Goal: Navigation & Orientation: Find specific page/section

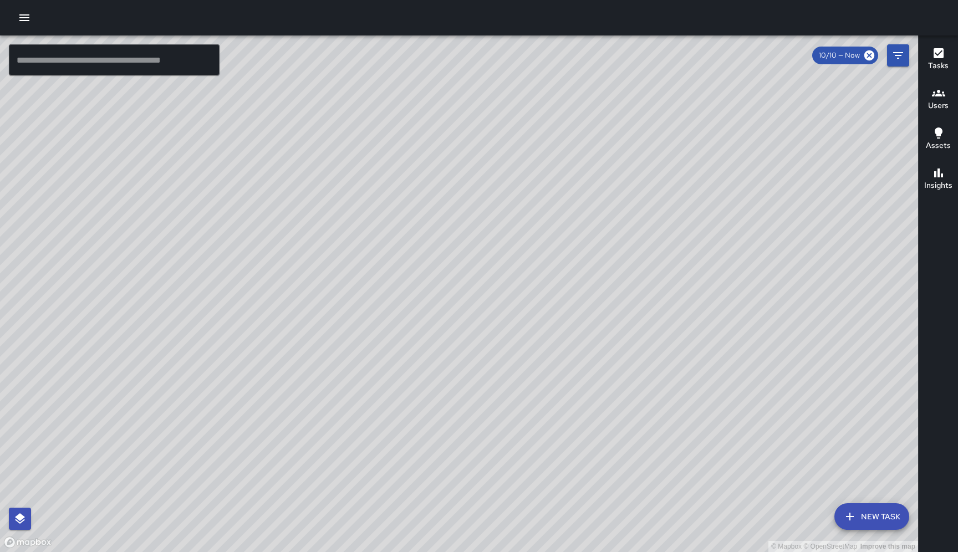
click at [27, 20] on icon "button" at bounding box center [24, 17] width 10 height 7
click at [191, 24] on div at bounding box center [479, 17] width 958 height 35
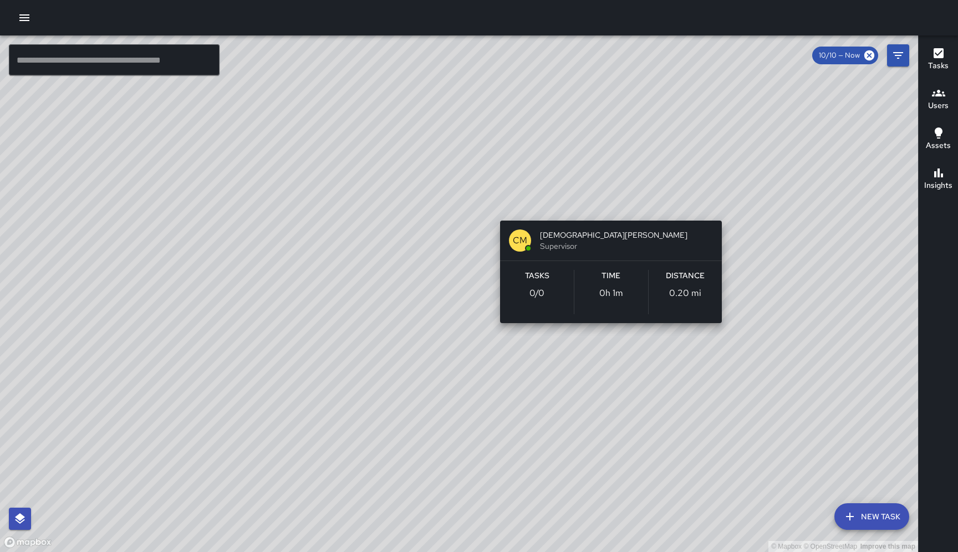
click at [608, 206] on div "© Mapbox © OpenStreetMap Improve this map CM Christian Martin Supervisor Tasks …" at bounding box center [459, 293] width 918 height 517
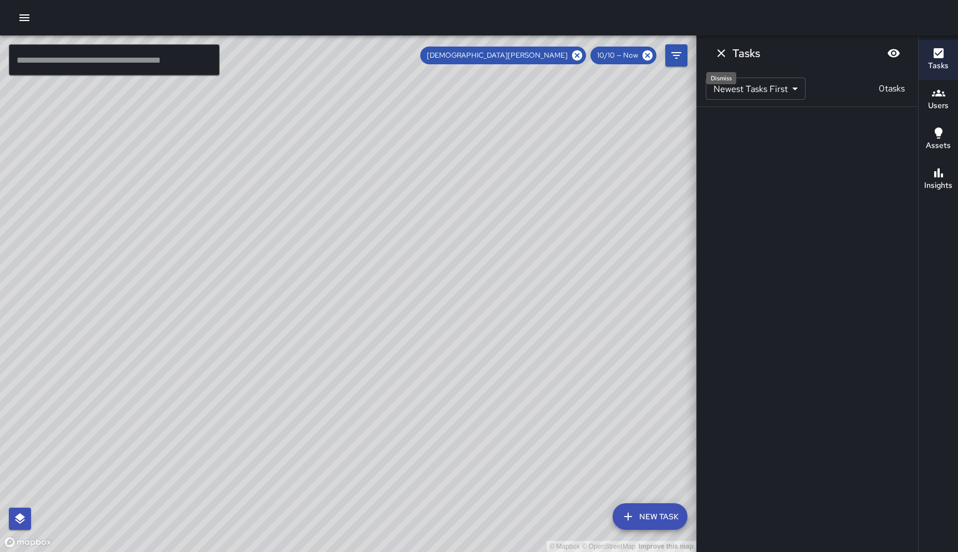
click at [719, 54] on icon "Dismiss" at bounding box center [721, 53] width 13 height 13
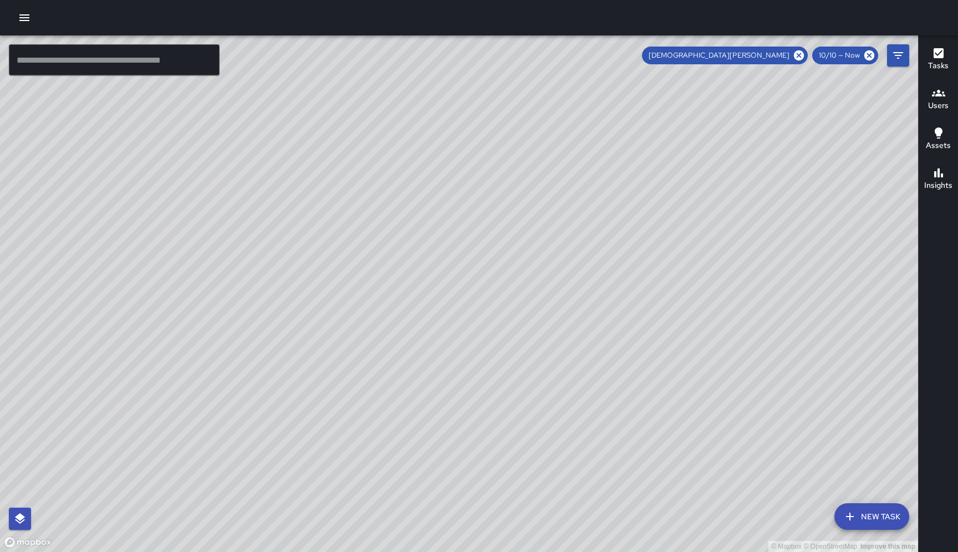
click at [607, 208] on div "© Mapbox © OpenStreetMap Improve this map CM Christian Martin Supervisor Tasks …" at bounding box center [459, 293] width 918 height 517
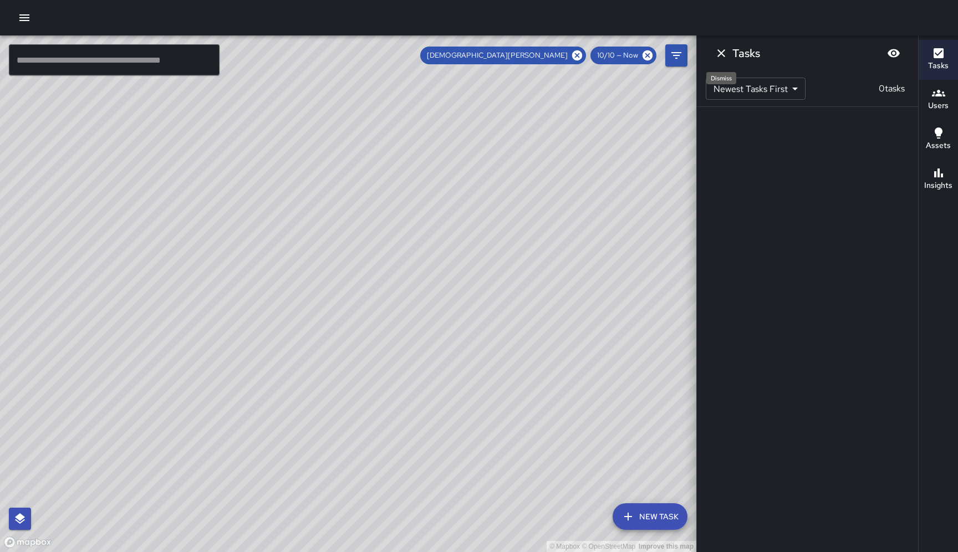
click at [723, 55] on icon "Dismiss" at bounding box center [722, 53] width 8 height 8
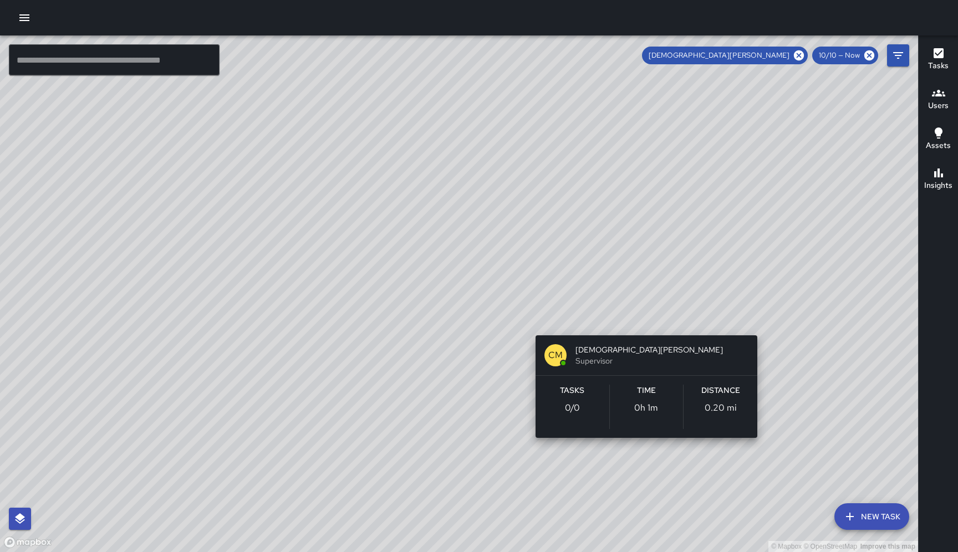
click at [642, 322] on div "© Mapbox © OpenStreetMap Improve this map CM Christian Martin Supervisor Tasks …" at bounding box center [459, 293] width 918 height 517
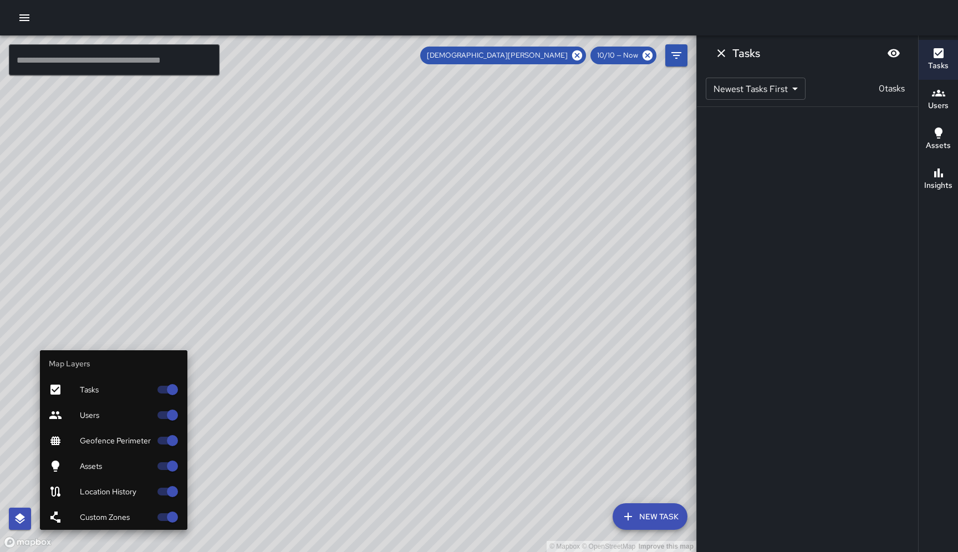
click at [14, 517] on button "button" at bounding box center [20, 519] width 22 height 22
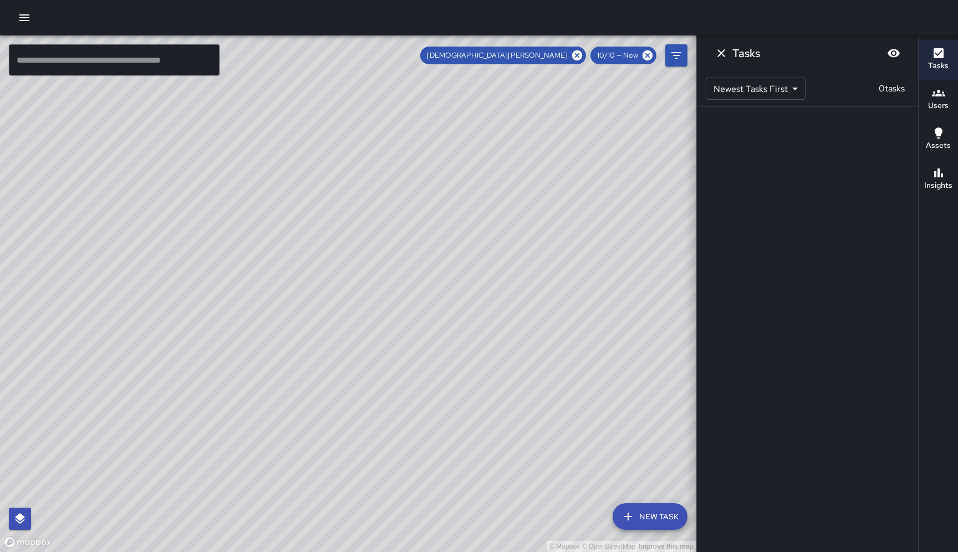
click at [520, 371] on div "© Mapbox © OpenStreetMap Improve this map" at bounding box center [348, 293] width 696 height 517
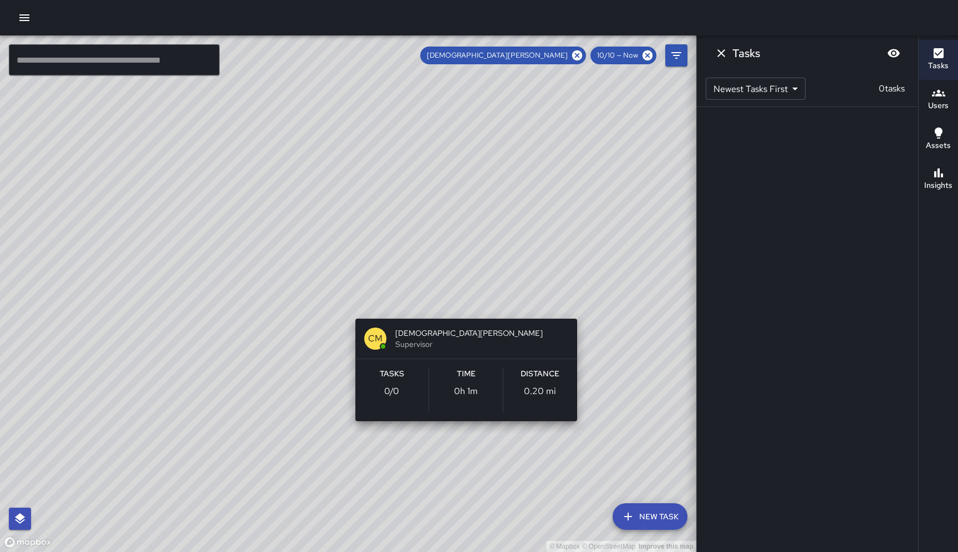
click at [461, 305] on div "© Mapbox © OpenStreetMap Improve this map CM Christian Martin Supervisor Tasks …" at bounding box center [348, 293] width 696 height 517
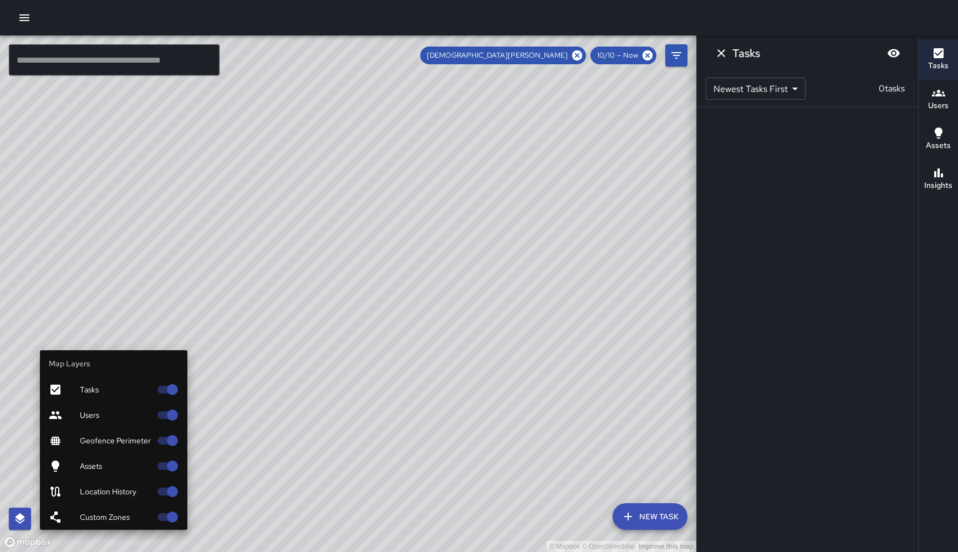
click at [39, 510] on div "Map Layers Tasks Users Geofence Perimeter Assets Location History Custom Zones" at bounding box center [98, 440] width 179 height 180
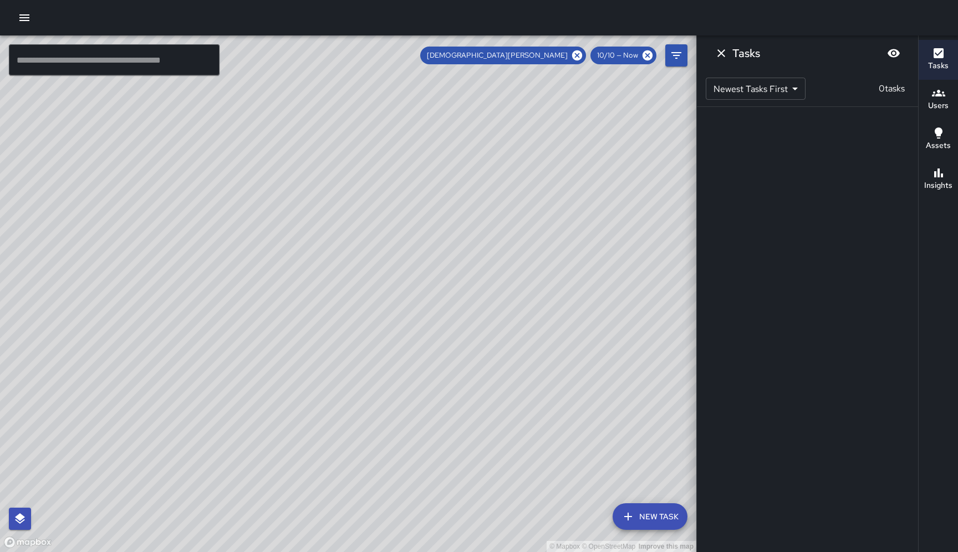
drag, startPoint x: 579, startPoint y: 184, endPoint x: 410, endPoint y: 446, distance: 312.1
click at [409, 446] on div "© Mapbox © OpenStreetMap Improve this map" at bounding box center [348, 293] width 696 height 517
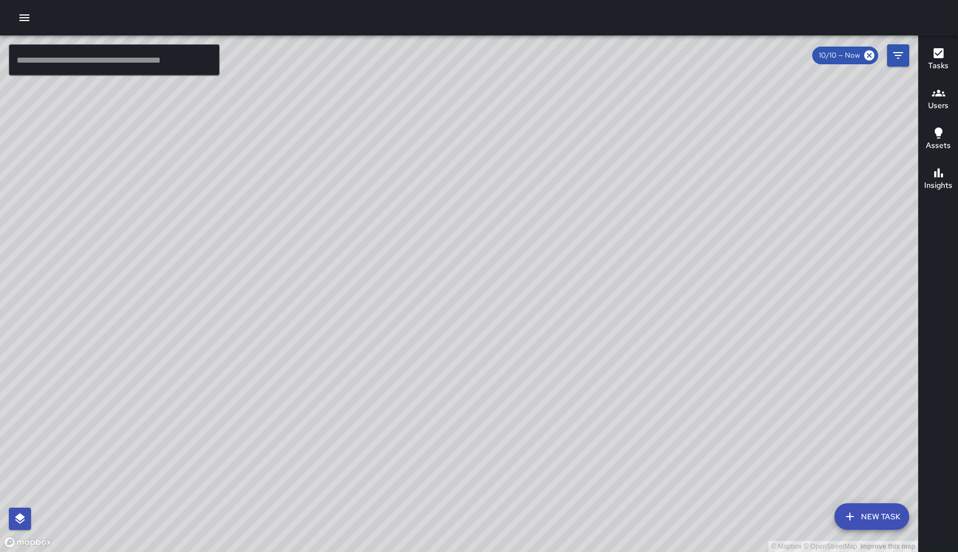
click at [641, 279] on div "© Mapbox © OpenStreetMap Improve this map CM Christian Martin Supervisor Tasks …" at bounding box center [459, 293] width 918 height 517
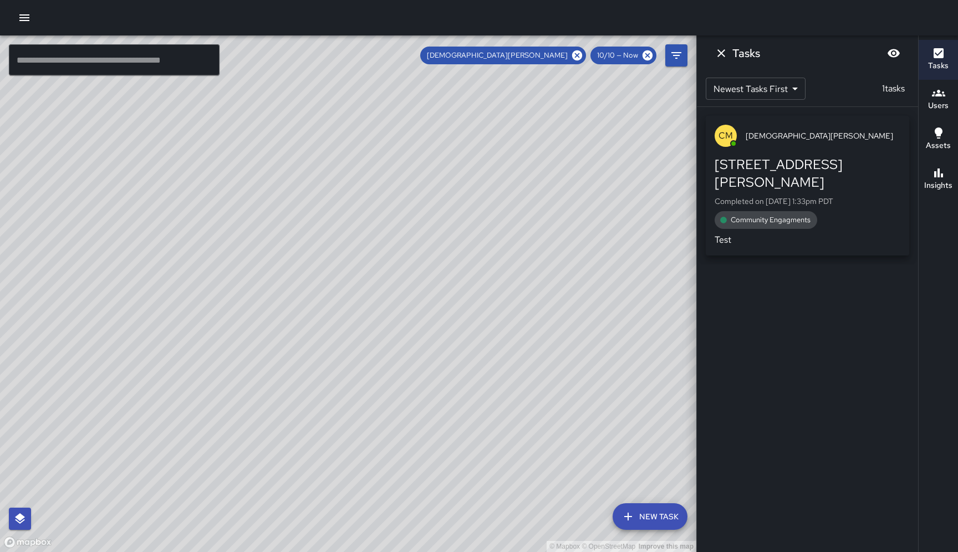
drag, startPoint x: 616, startPoint y: 329, endPoint x: 481, endPoint y: 227, distance: 169.0
click at [481, 227] on div "© Mapbox © OpenStreetMap Improve this map" at bounding box center [348, 293] width 696 height 517
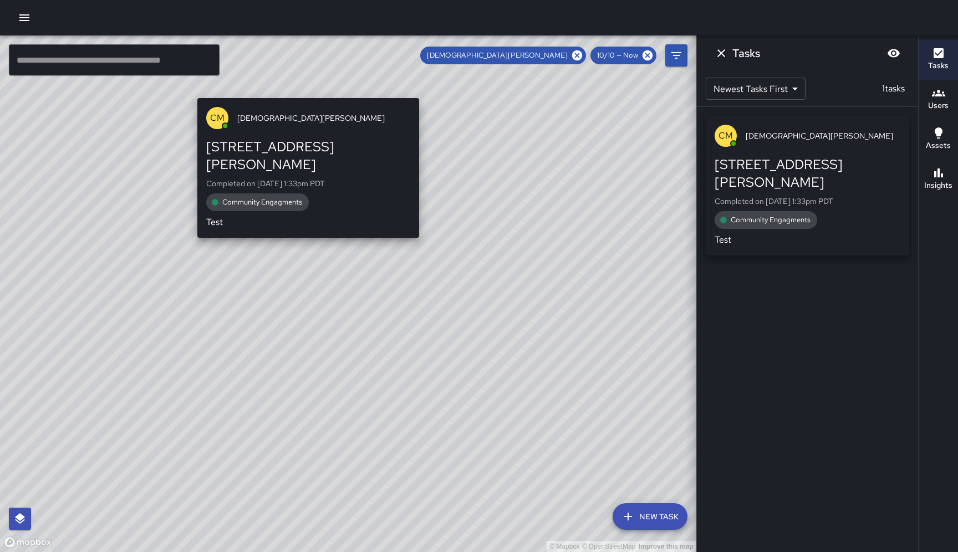
drag, startPoint x: 294, startPoint y: 141, endPoint x: 301, endPoint y: 94, distance: 47.7
click at [301, 94] on div "© Mapbox © OpenStreetMap Improve this map CM Christian Martin 317 Harriet Stree…" at bounding box center [348, 293] width 696 height 517
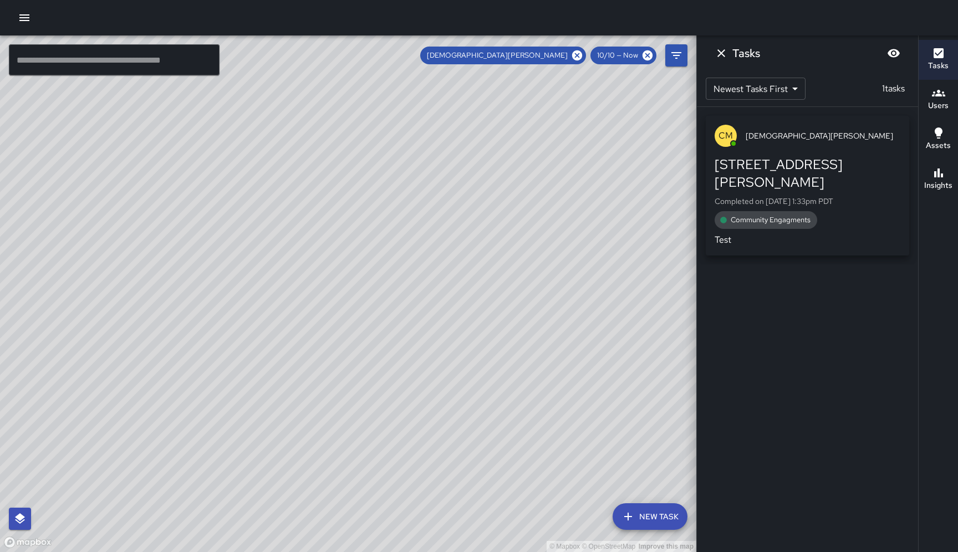
drag, startPoint x: 377, startPoint y: 191, endPoint x: 282, endPoint y: 228, distance: 101.8
click at [282, 228] on div "© Mapbox © OpenStreetMap Improve this map" at bounding box center [348, 293] width 696 height 517
drag, startPoint x: 343, startPoint y: 218, endPoint x: 372, endPoint y: 384, distance: 168.2
click at [373, 384] on div "© Mapbox © OpenStreetMap Improve this map" at bounding box center [348, 293] width 696 height 517
click at [799, 140] on span "[DEMOGRAPHIC_DATA][PERSON_NAME]" at bounding box center [823, 135] width 155 height 11
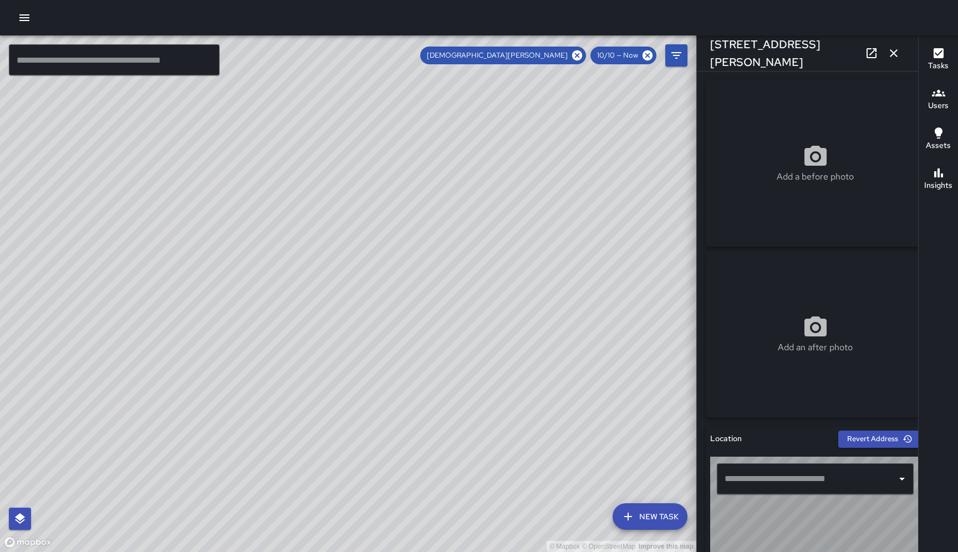
type input "**********"
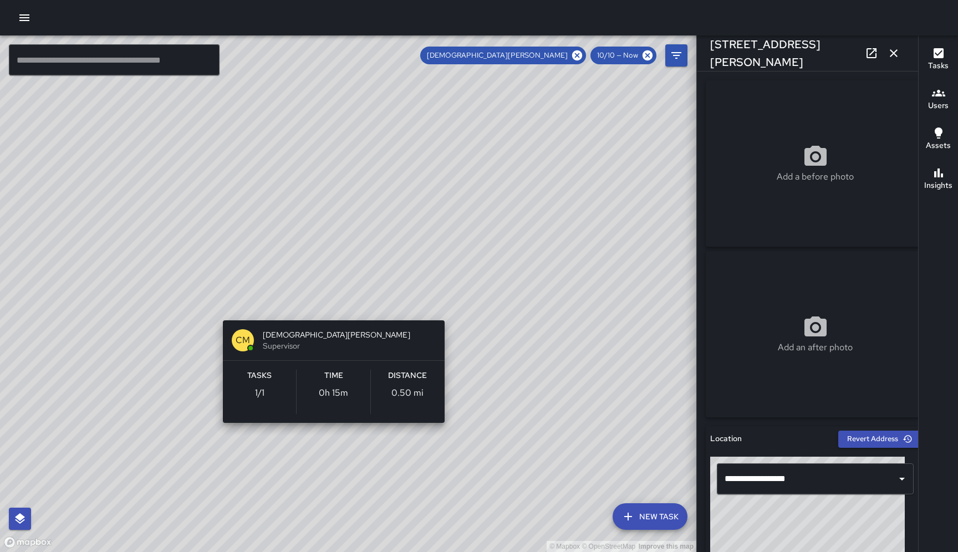
click at [328, 302] on div "© Mapbox © OpenStreetMap Improve this map CM Christian Martin Supervisor Tasks …" at bounding box center [348, 293] width 696 height 517
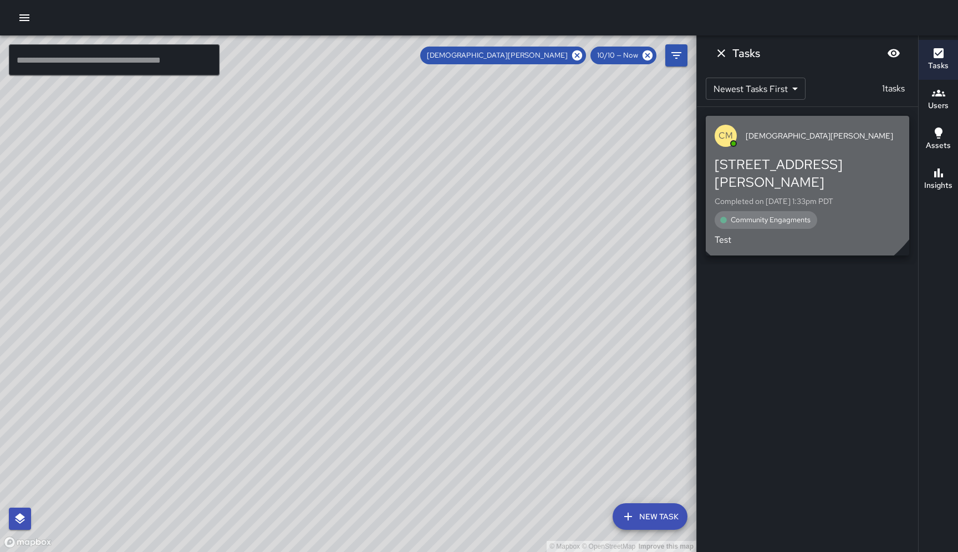
click at [802, 153] on div "CM Christian Martin" at bounding box center [808, 136] width 204 height 40
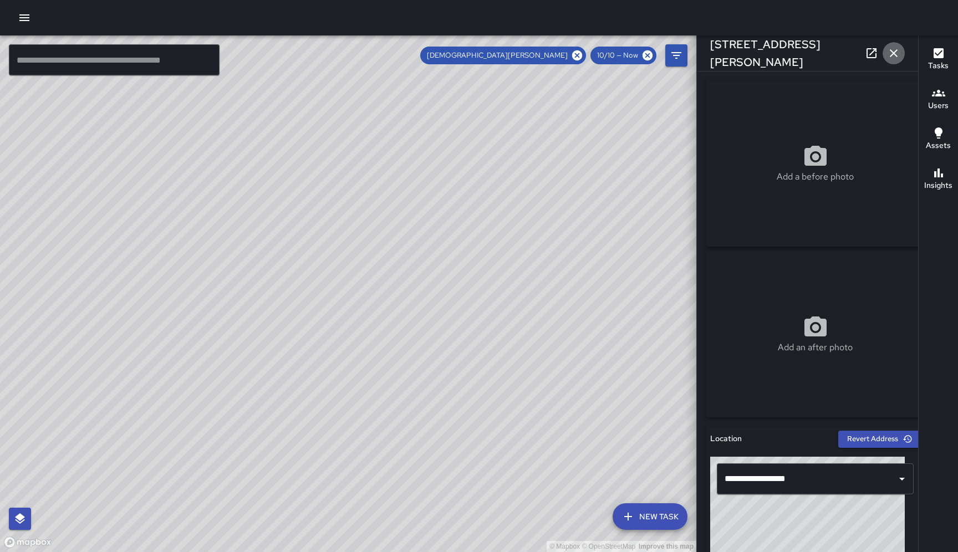
click at [892, 45] on button "button" at bounding box center [894, 53] width 22 height 22
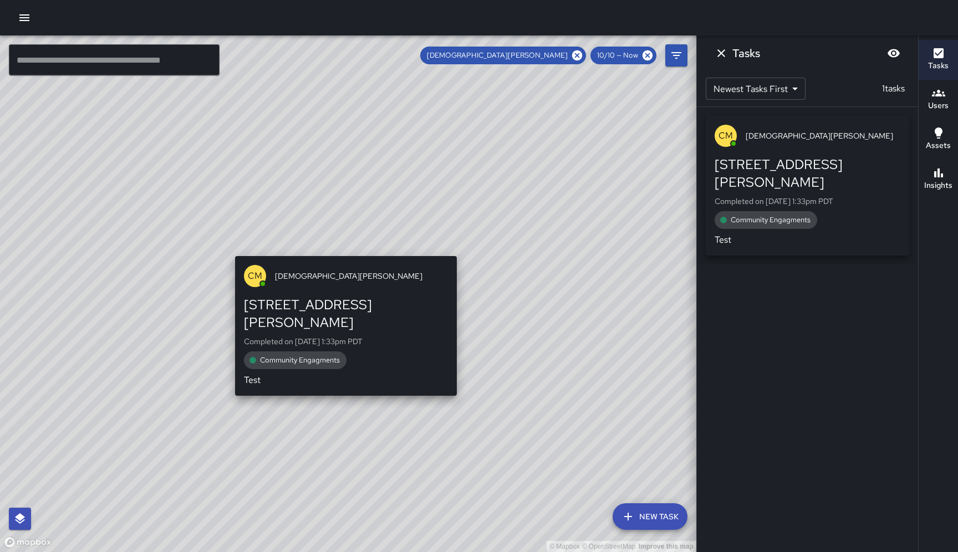
drag, startPoint x: 349, startPoint y: 295, endPoint x: 343, endPoint y: 252, distance: 43.2
click at [343, 252] on div "© Mapbox © OpenStreetMap Improve this map CM Christian Martin 317 Harriet Stree…" at bounding box center [348, 293] width 696 height 517
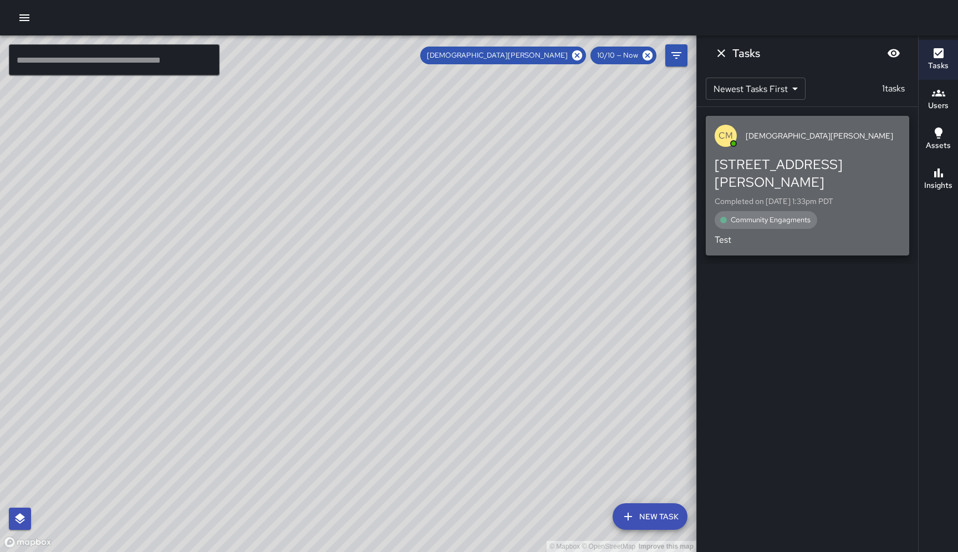
click at [835, 212] on div "317 Harriet Street Completed on 10/10/2025, 1:33pm PDT Community Engagments Test" at bounding box center [808, 201] width 186 height 91
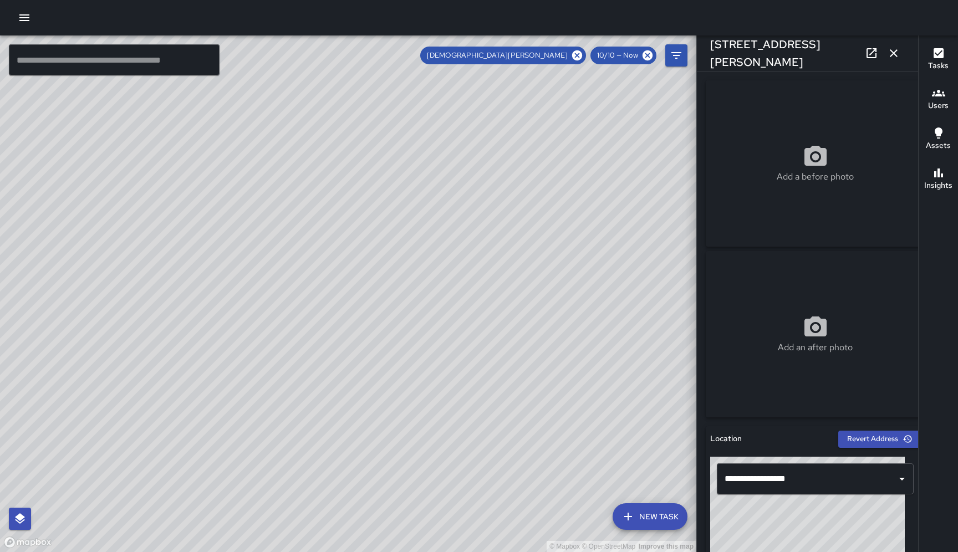
click at [406, 345] on div "© Mapbox © OpenStreetMap Improve this map" at bounding box center [348, 293] width 696 height 517
click at [896, 55] on icon "button" at bounding box center [893, 53] width 13 height 13
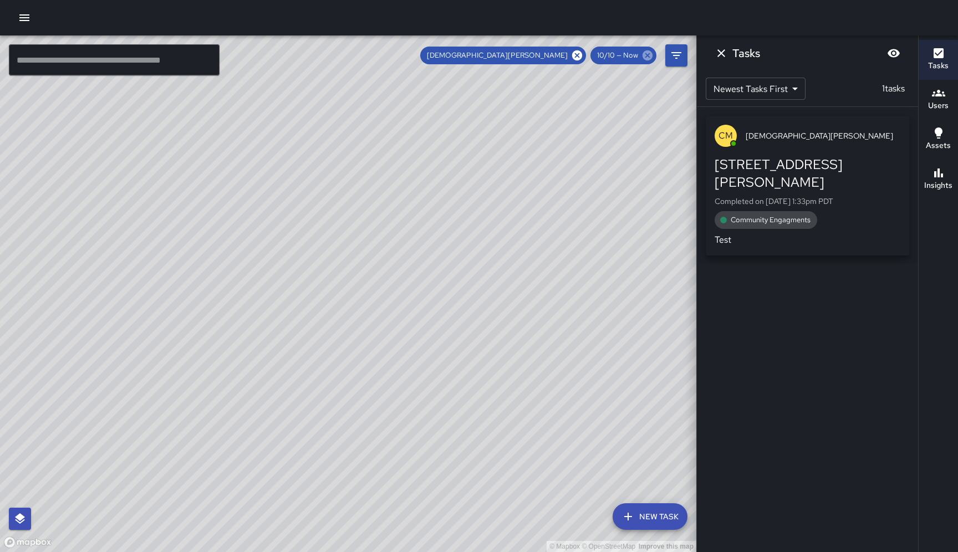
click at [650, 55] on icon at bounding box center [648, 55] width 10 height 10
click at [647, 58] on icon at bounding box center [648, 55] width 10 height 10
click at [726, 134] on p "CM" at bounding box center [726, 135] width 14 height 13
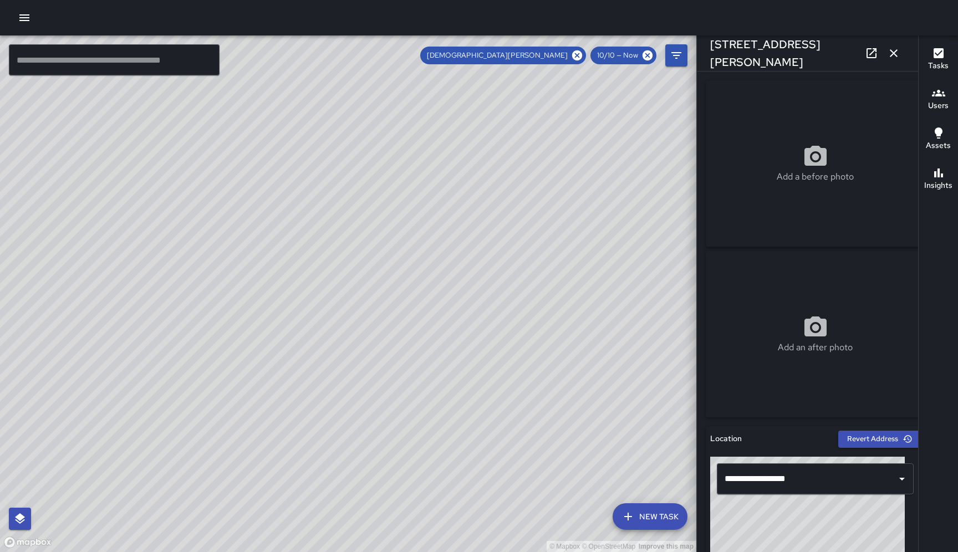
click at [23, 20] on icon "button" at bounding box center [24, 17] width 13 height 13
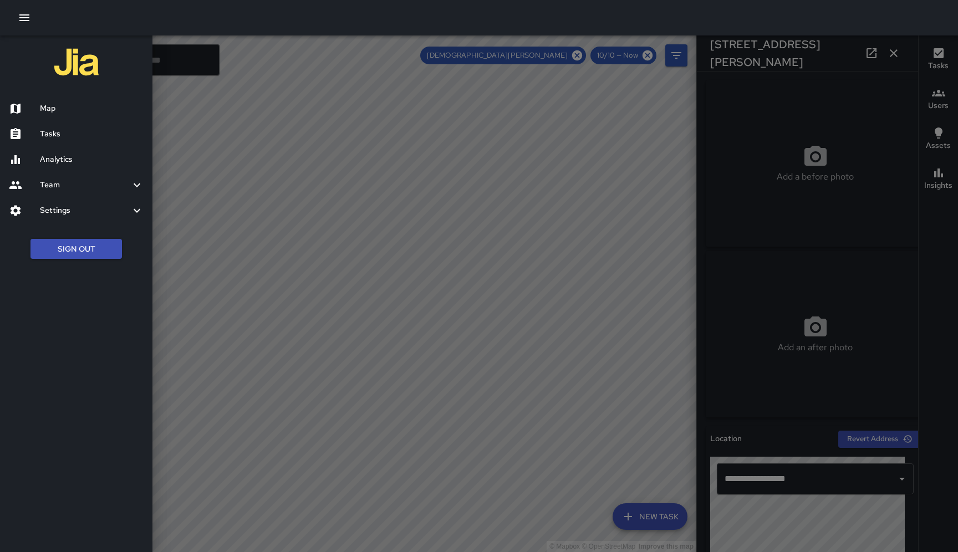
click at [62, 160] on h6 "Analytics" at bounding box center [92, 160] width 104 height 12
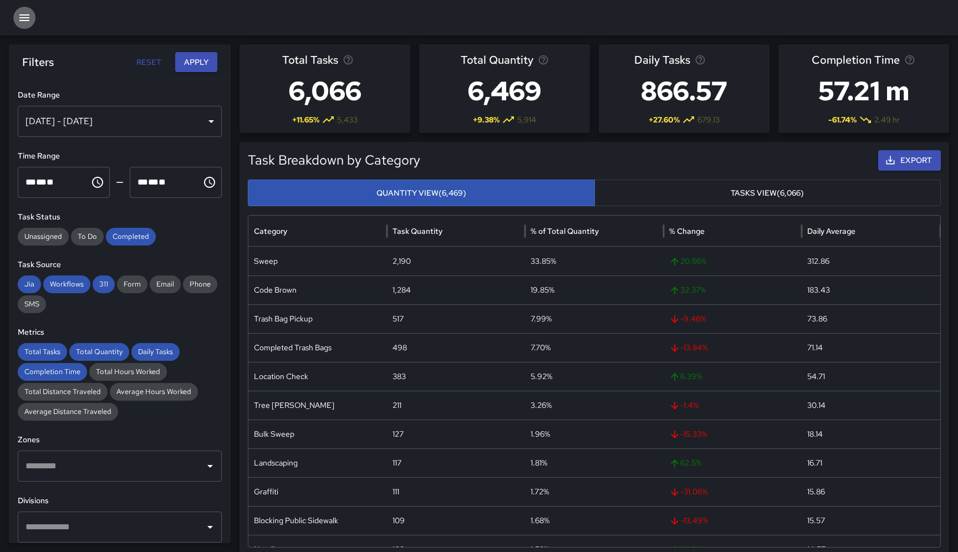
click at [24, 18] on icon "button" at bounding box center [24, 17] width 10 height 7
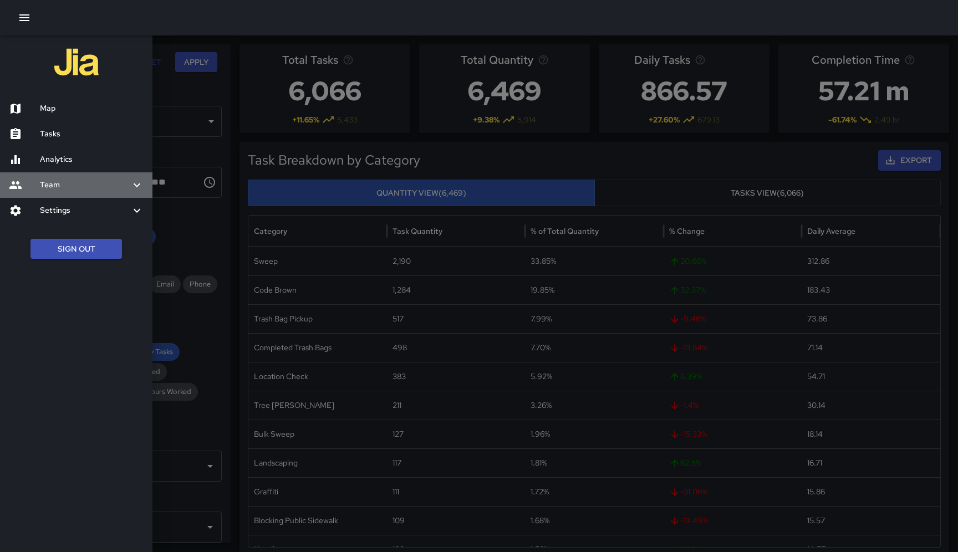
click at [82, 187] on h6 "Team" at bounding box center [85, 185] width 90 height 12
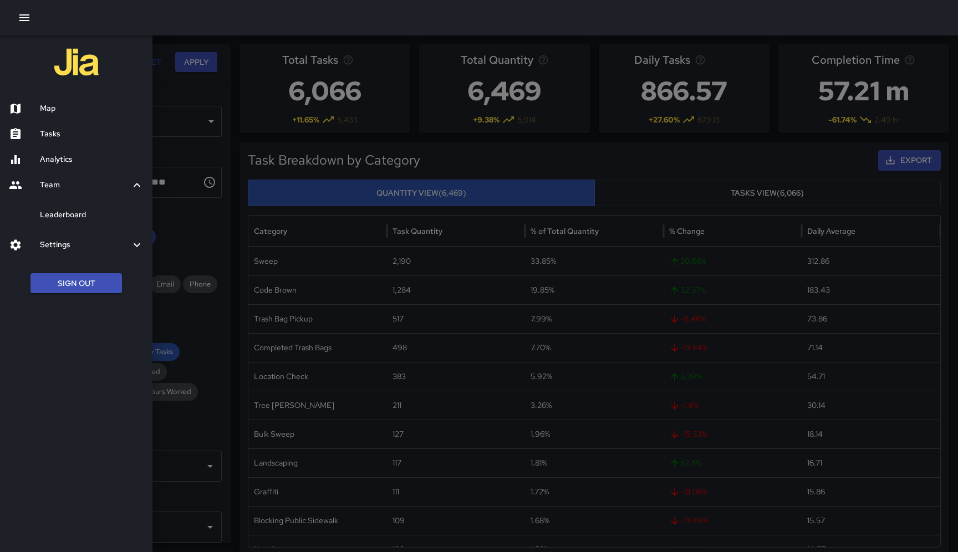
click at [84, 215] on h6 "Leaderboard" at bounding box center [92, 215] width 104 height 12
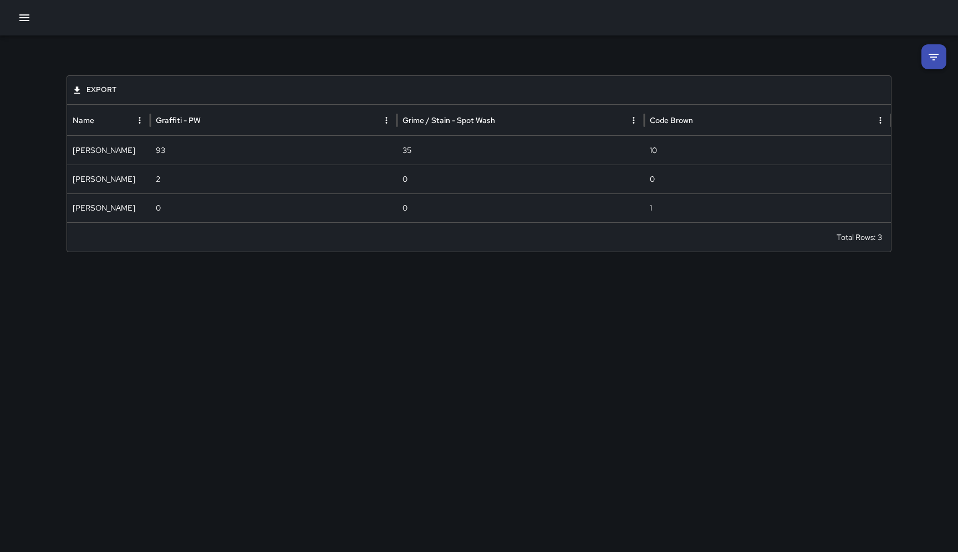
click at [924, 62] on li at bounding box center [934, 56] width 25 height 25
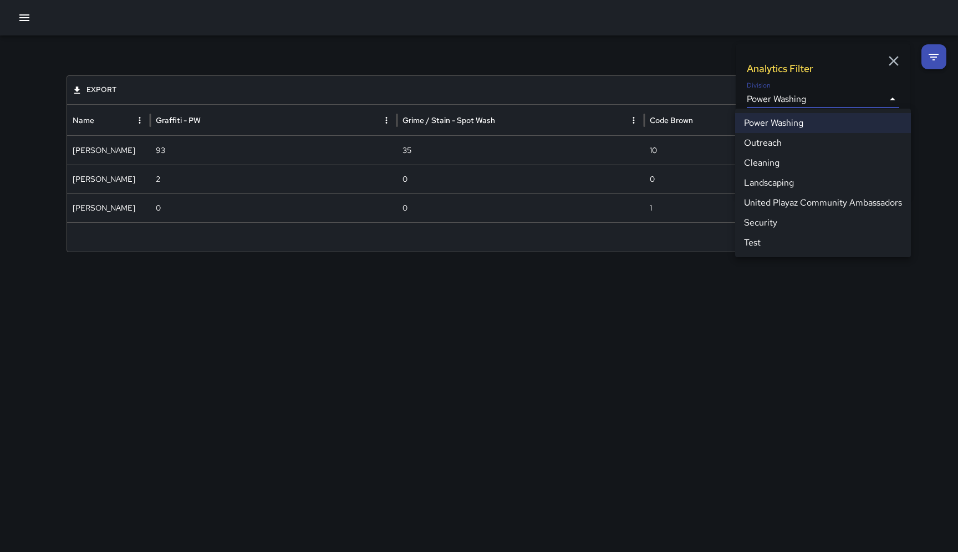
click at [893, 99] on body "**********" at bounding box center [479, 276] width 958 height 552
click at [781, 166] on li "Cleaning" at bounding box center [823, 163] width 176 height 20
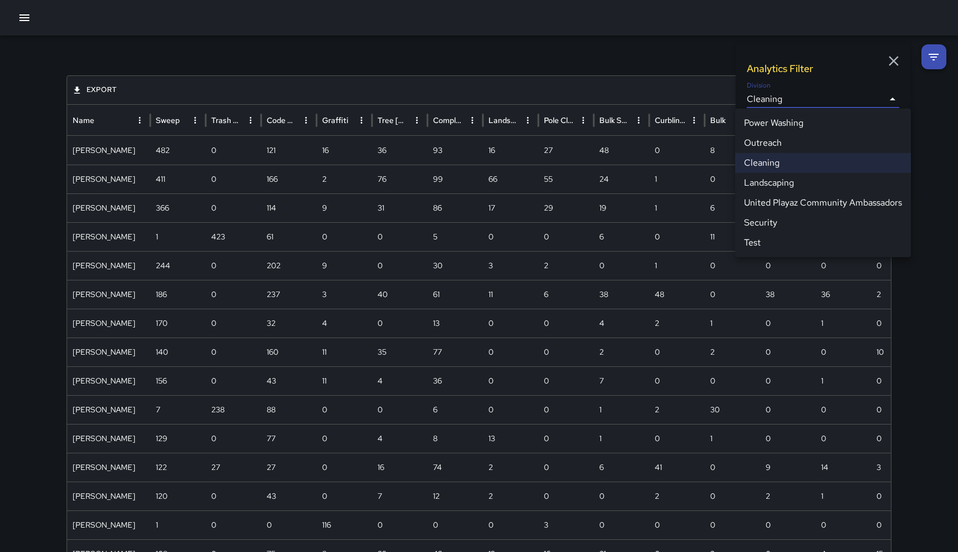
click at [892, 100] on body "**********" at bounding box center [479, 505] width 958 height 1011
click at [93, 125] on div at bounding box center [479, 276] width 958 height 552
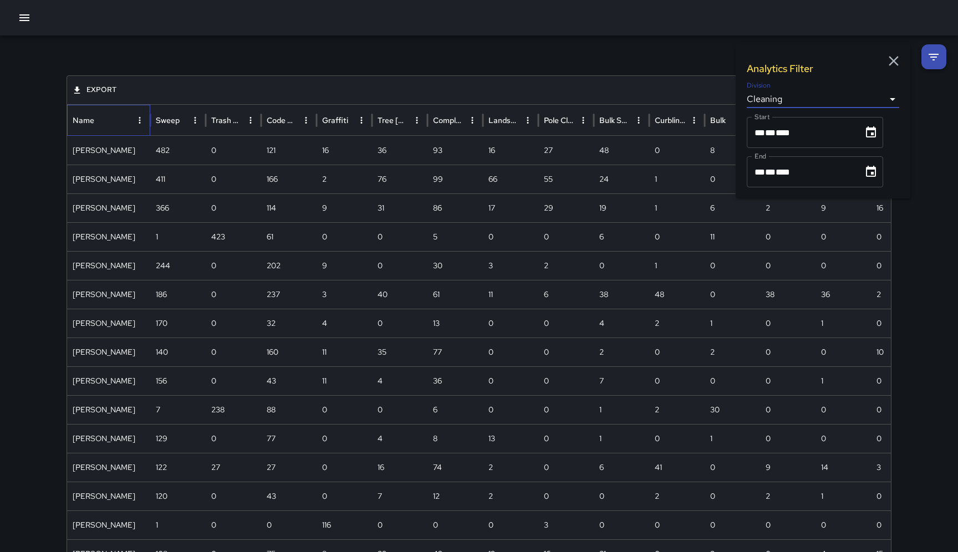
click at [83, 122] on div "Name" at bounding box center [84, 120] width 22 height 10
click at [142, 113] on div at bounding box center [140, 120] width 16 height 30
click at [140, 118] on icon "Name column menu" at bounding box center [140, 120] width 2 height 7
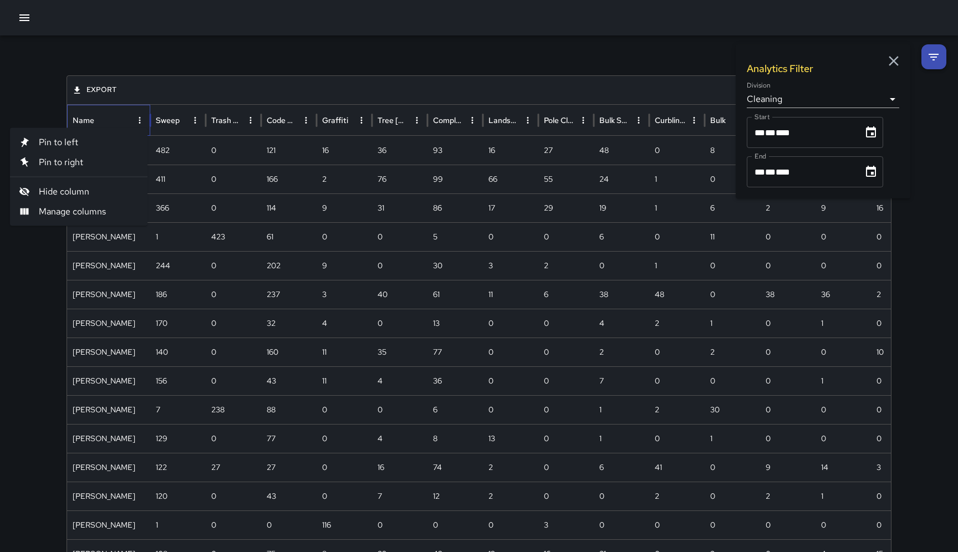
click at [105, 111] on div "Name" at bounding box center [102, 120] width 59 height 30
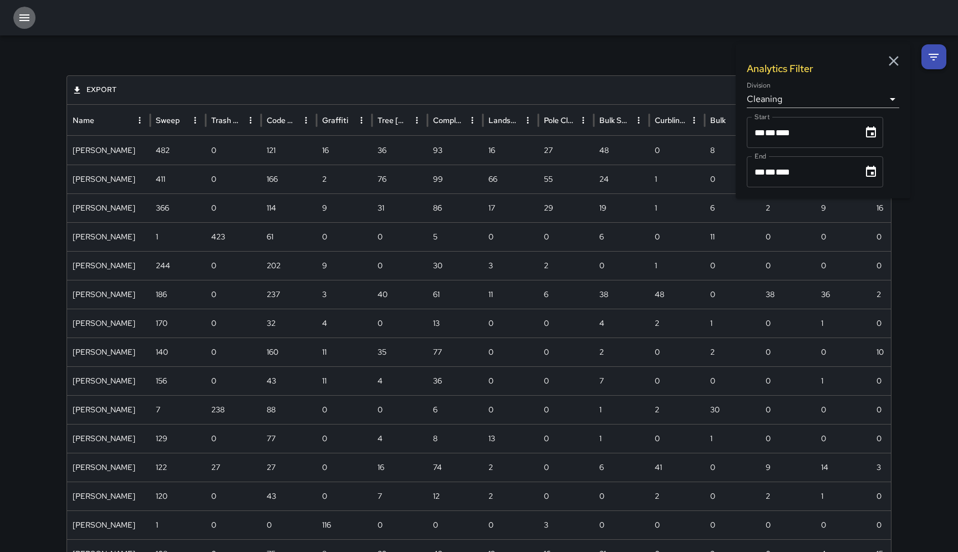
click at [27, 21] on icon "button" at bounding box center [24, 17] width 13 height 13
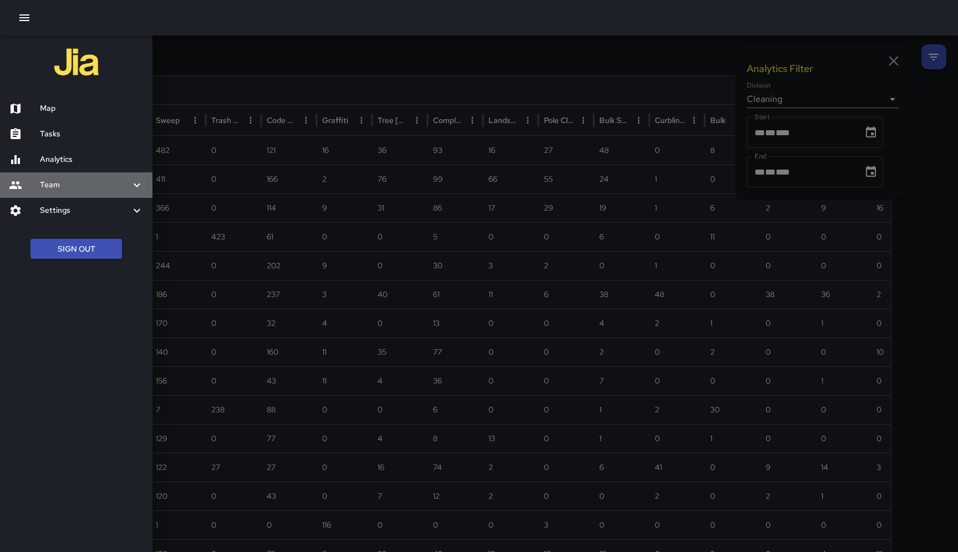
click at [132, 189] on icon at bounding box center [136, 185] width 13 height 13
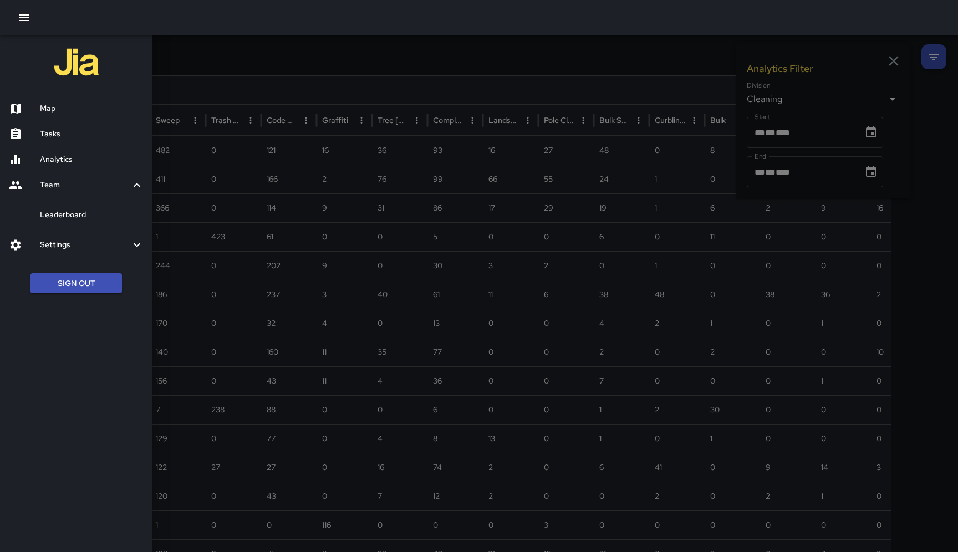
click at [58, 210] on h6 "Leaderboard" at bounding box center [92, 215] width 104 height 12
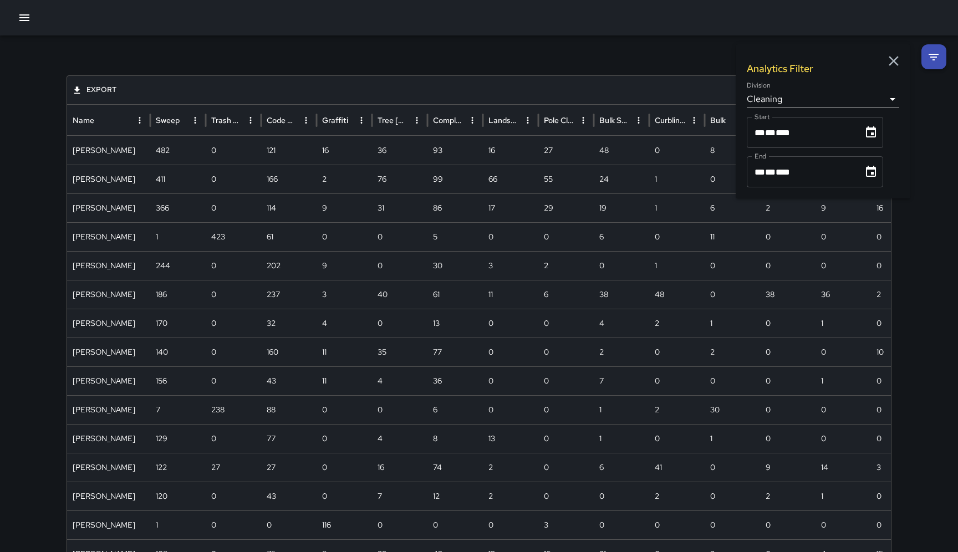
click at [893, 100] on body "**********" at bounding box center [479, 505] width 958 height 1011
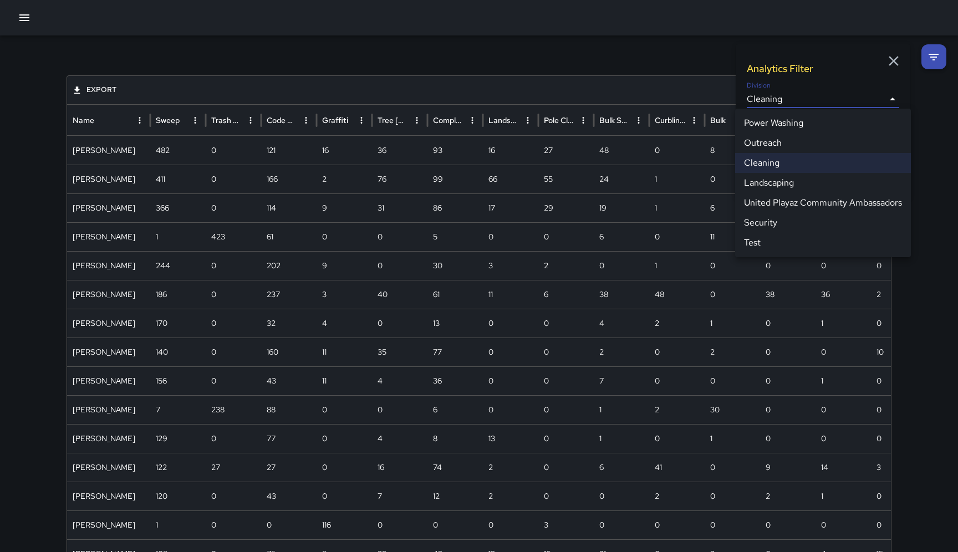
click at [784, 142] on li "Outreach" at bounding box center [823, 143] width 176 height 20
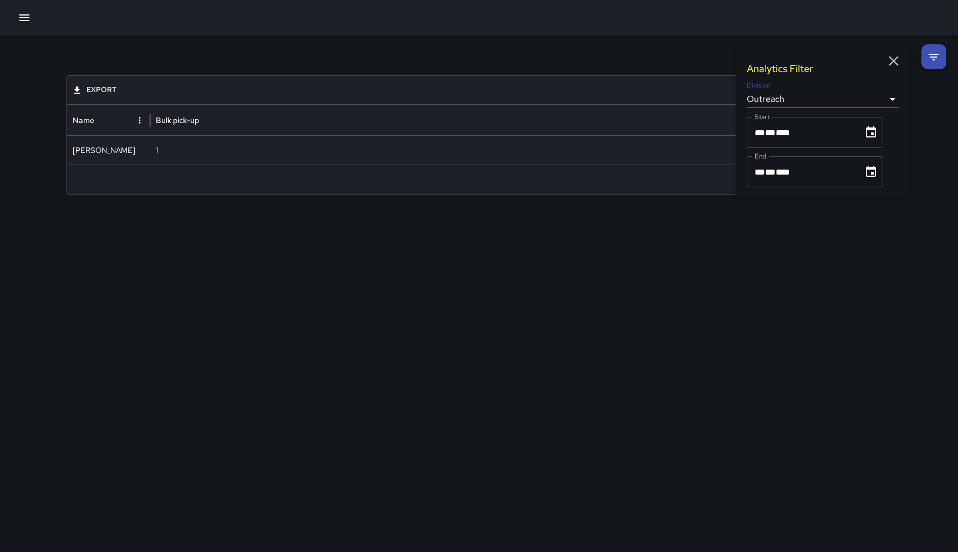
click at [891, 98] on body "**********" at bounding box center [479, 276] width 958 height 552
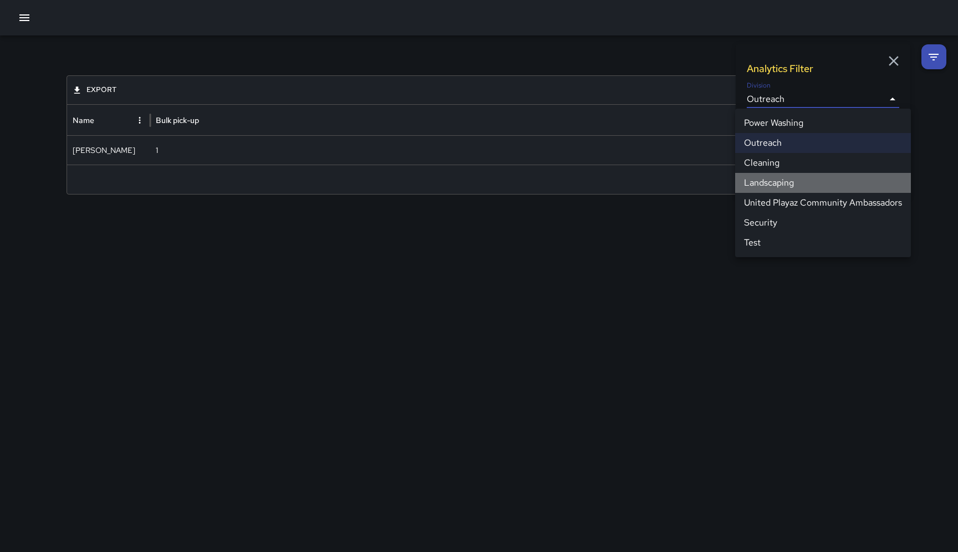
click at [764, 182] on li "Landscaping" at bounding box center [823, 183] width 176 height 20
type input "**********"
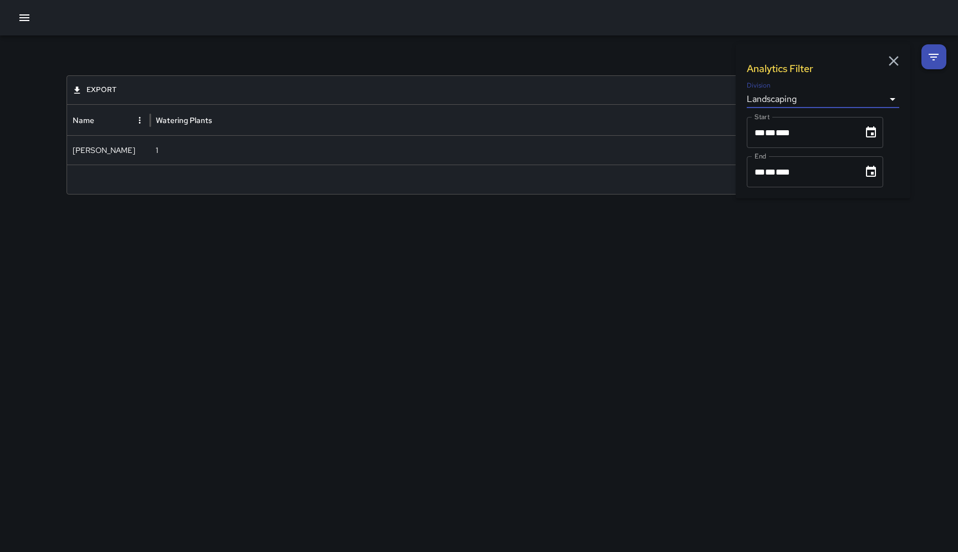
click at [891, 99] on body "**********" at bounding box center [479, 276] width 958 height 552
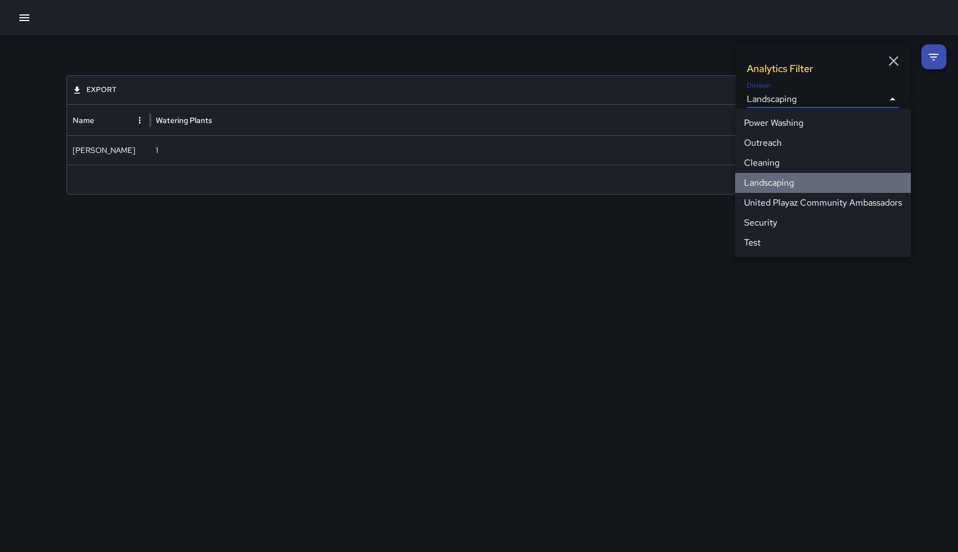
click at [768, 180] on li "Landscaping" at bounding box center [823, 183] width 176 height 20
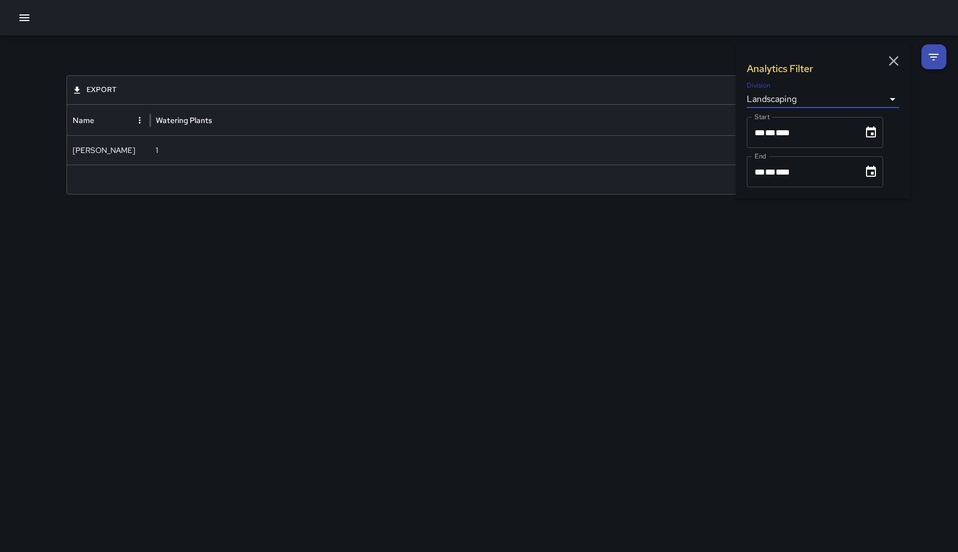
click at [898, 60] on icon "button" at bounding box center [894, 61] width 17 height 17
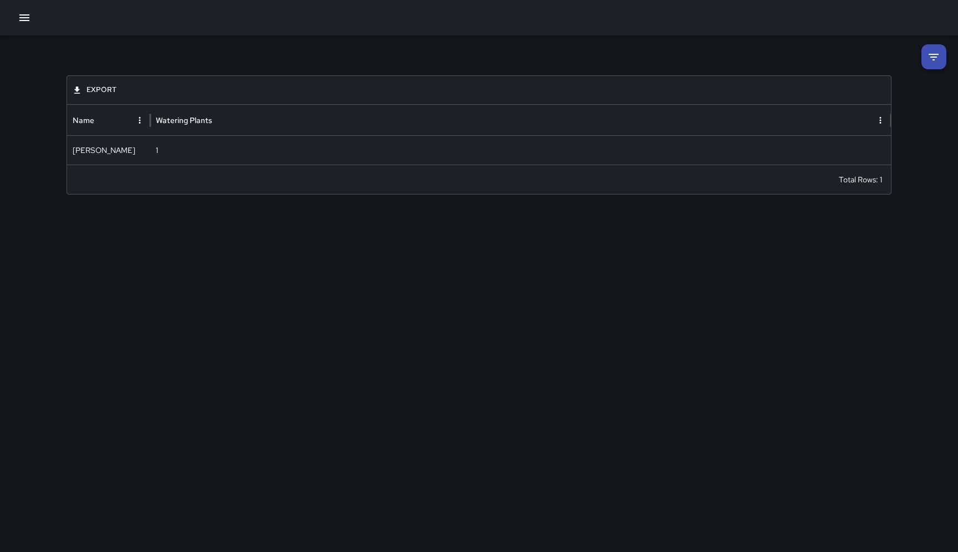
click at [21, 19] on icon "button" at bounding box center [24, 17] width 13 height 13
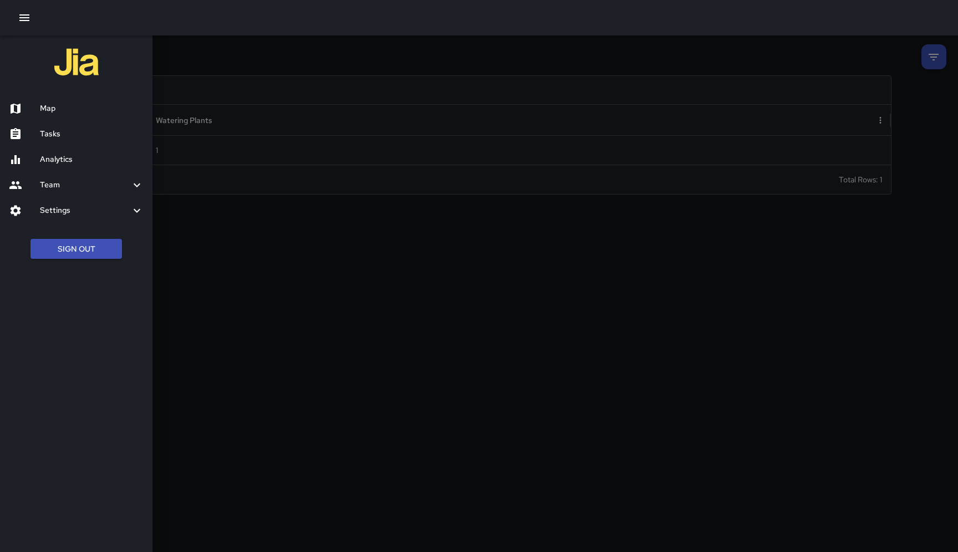
click at [65, 107] on h6 "Map" at bounding box center [92, 109] width 104 height 12
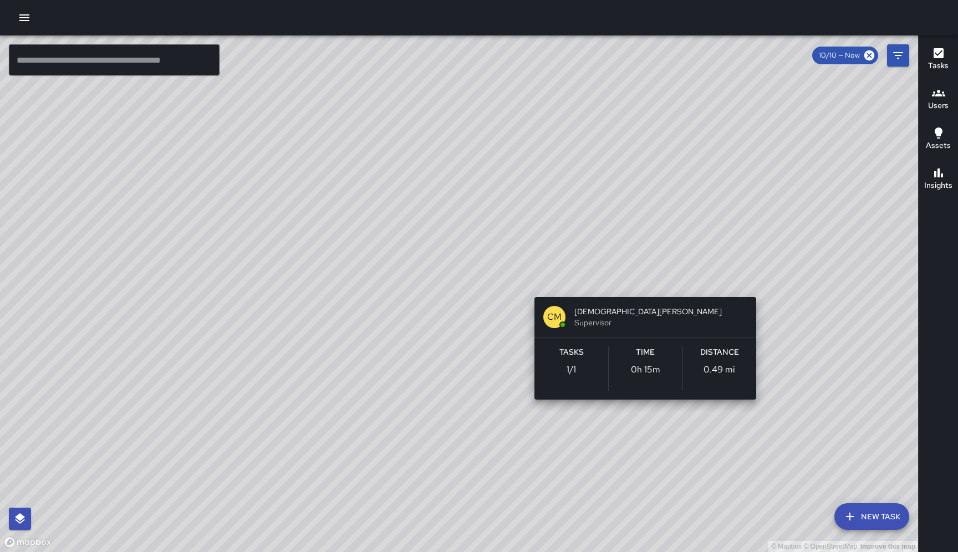
click at [640, 276] on div "© Mapbox © OpenStreetMap Improve this map CM Christian Martin Supervisor Tasks …" at bounding box center [459, 293] width 918 height 517
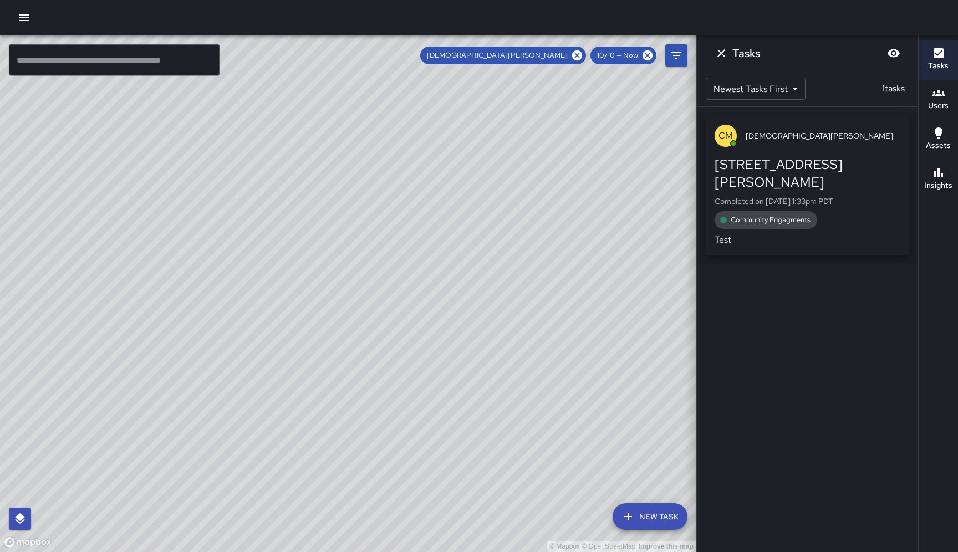
drag, startPoint x: 554, startPoint y: 276, endPoint x: 308, endPoint y: 218, distance: 252.3
click at [308, 218] on div "© Mapbox © OpenStreetMap Improve this map" at bounding box center [348, 293] width 696 height 517
drag, startPoint x: 278, startPoint y: 240, endPoint x: 268, endPoint y: 233, distance: 12.0
click at [269, 233] on div "© Mapbox © OpenStreetMap Improve this map" at bounding box center [348, 293] width 696 height 517
click at [299, 162] on div "© Mapbox © OpenStreetMap Improve this map" at bounding box center [348, 293] width 696 height 517
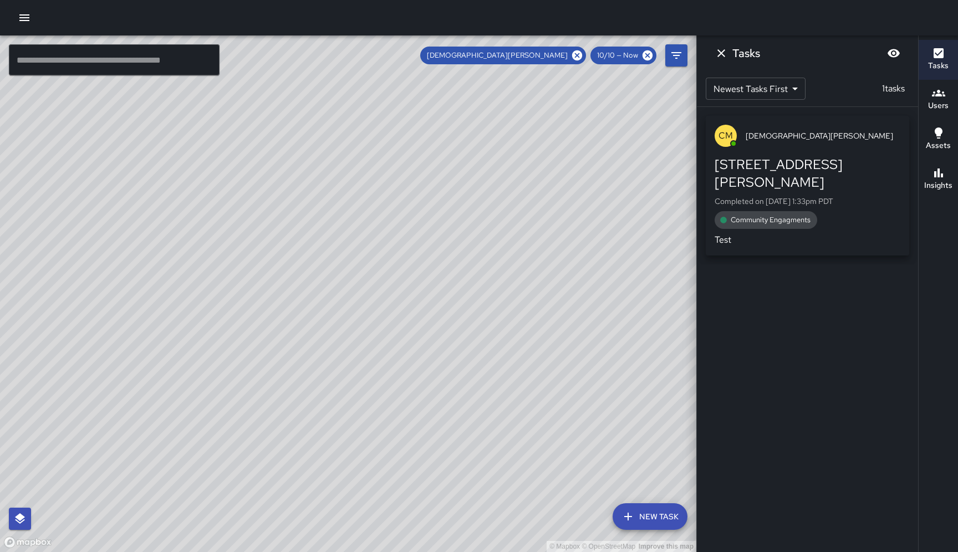
click at [342, 219] on div "© Mapbox © OpenStreetMap Improve this map CM Christian Martin Supervisor Tasks …" at bounding box center [348, 293] width 696 height 517
click at [244, 185] on div "© Mapbox © OpenStreetMap Improve this map" at bounding box center [348, 293] width 696 height 517
click at [721, 52] on icon "Dismiss" at bounding box center [722, 53] width 8 height 8
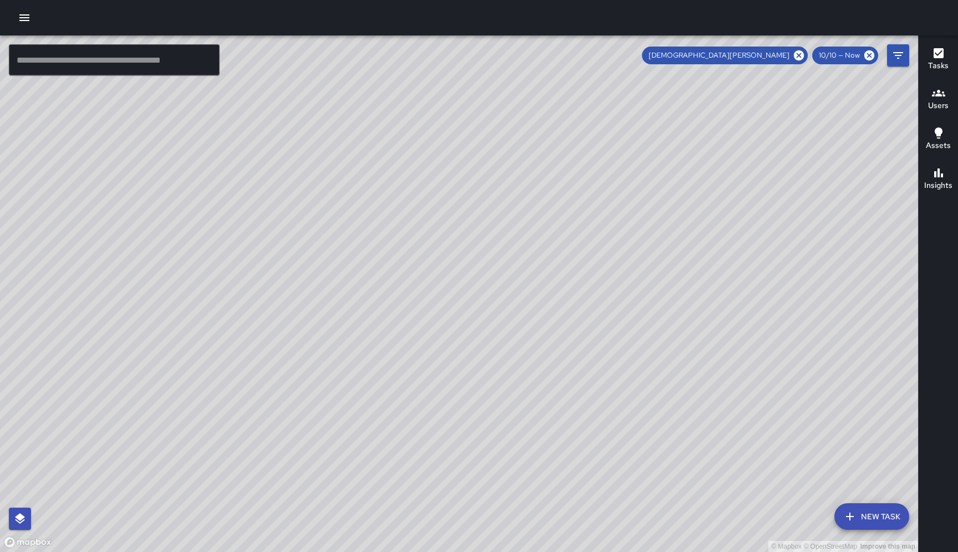
drag, startPoint x: 284, startPoint y: 190, endPoint x: 547, endPoint y: 388, distance: 329.1
click at [547, 388] on div "© Mapbox © OpenStreetMap Improve this map" at bounding box center [459, 293] width 918 height 517
click at [801, 54] on icon at bounding box center [799, 55] width 12 height 12
drag, startPoint x: 313, startPoint y: 380, endPoint x: 319, endPoint y: 141, distance: 239.1
click at [319, 141] on div "© Mapbox © OpenStreetMap Improve this map" at bounding box center [459, 293] width 918 height 517
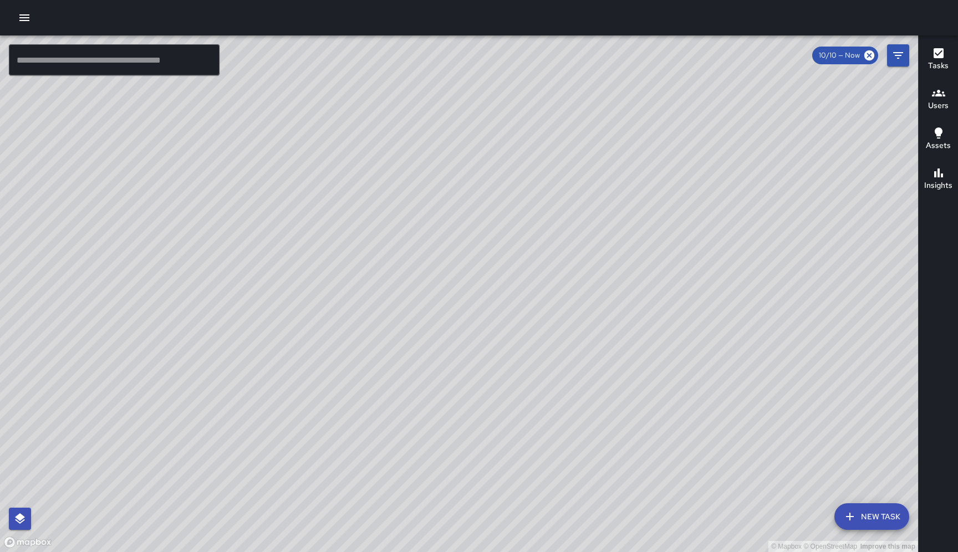
drag, startPoint x: 184, startPoint y: 352, endPoint x: 265, endPoint y: 153, distance: 214.4
click at [265, 153] on div "© Mapbox © OpenStreetMap Improve this map" at bounding box center [459, 293] width 918 height 517
drag, startPoint x: 247, startPoint y: 367, endPoint x: 241, endPoint y: 64, distance: 302.3
click at [241, 64] on div "© Mapbox © OpenStreetMap Improve this map" at bounding box center [459, 293] width 918 height 517
click at [373, 342] on div "© Mapbox © OpenStreetMap Improve this map MV Maclis Velasquez 428 11th Street C…" at bounding box center [459, 293] width 918 height 517
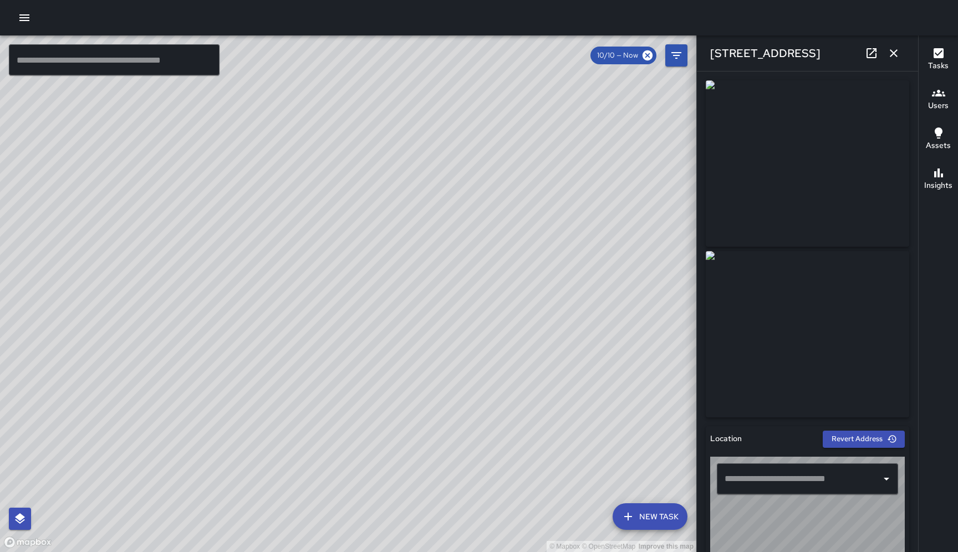
type input "**********"
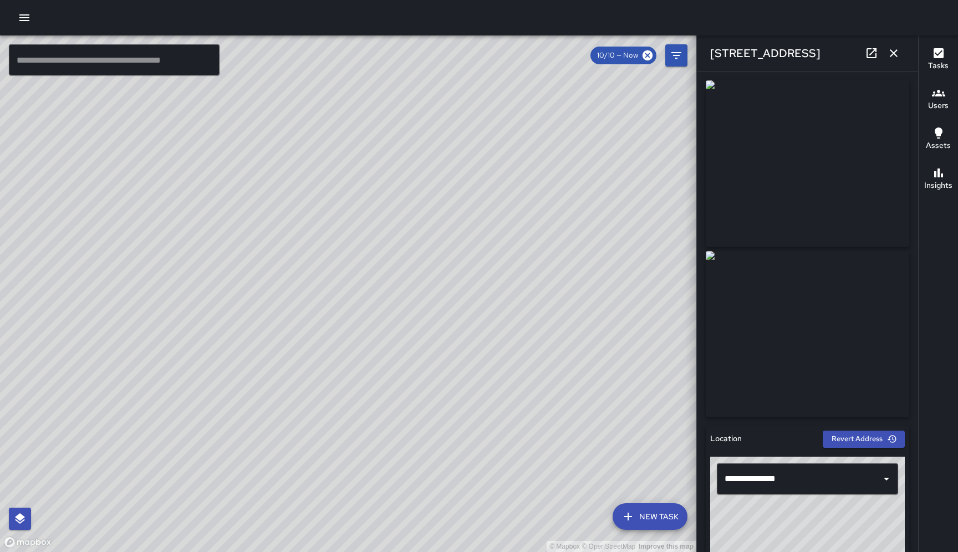
click at [390, 329] on div "© Mapbox © OpenStreetMap Improve this map MV Maclis Velasquez 428 11th Street C…" at bounding box center [348, 293] width 696 height 517
click at [363, 316] on div "© Mapbox © OpenStreetMap Improve this map MV Maclis Velasquez Completed on 10/1…" at bounding box center [348, 293] width 696 height 517
click at [356, 360] on div "© Mapbox © OpenStreetMap Improve this map" at bounding box center [348, 293] width 696 height 517
click at [353, 360] on div "© Mapbox © OpenStreetMap Improve this map MV Maclis Velasquez 1300 Bryant Stree…" at bounding box center [348, 293] width 696 height 517
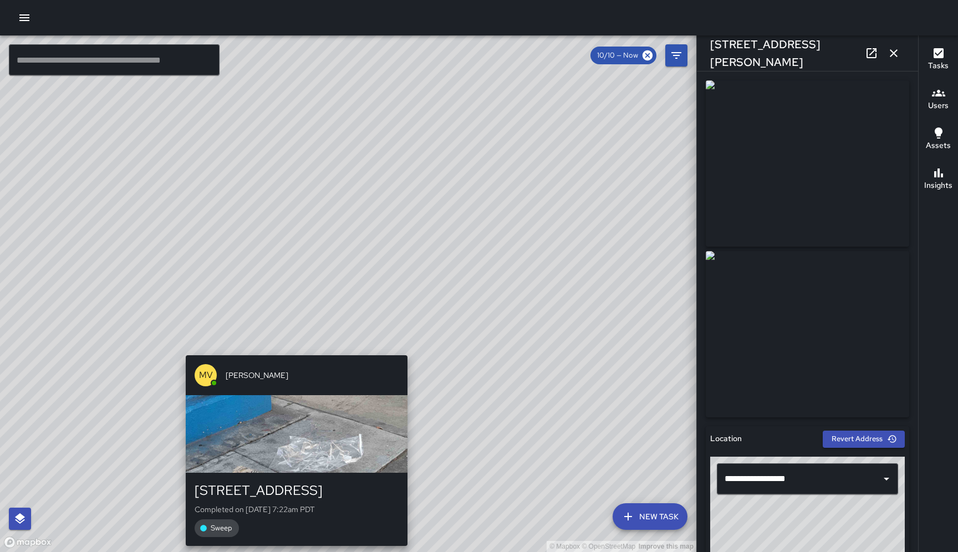
click at [294, 348] on div "© Mapbox © OpenStreetMap Improve this map MV Maclis Velasquez 400 Division Stre…" at bounding box center [348, 293] width 696 height 517
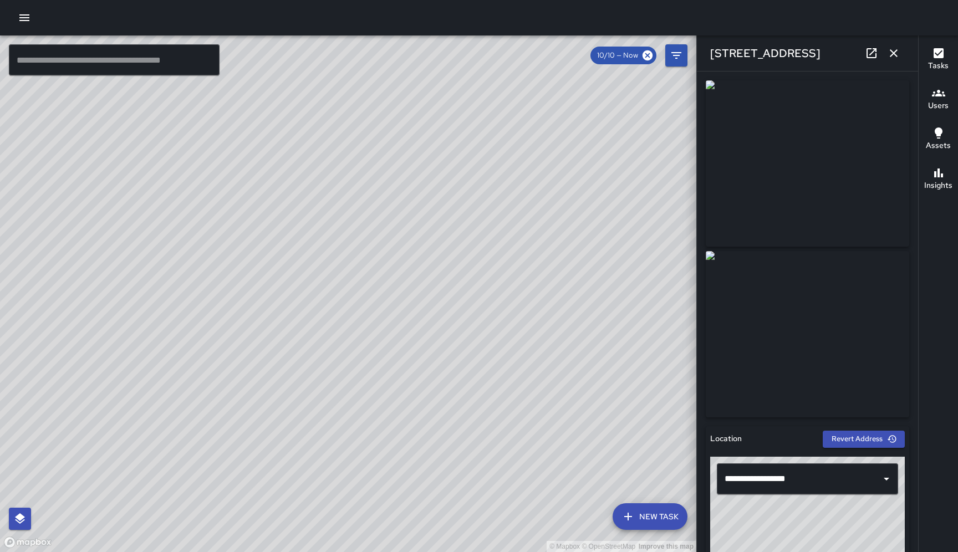
type input "**********"
click at [897, 56] on icon "button" at bounding box center [894, 53] width 8 height 8
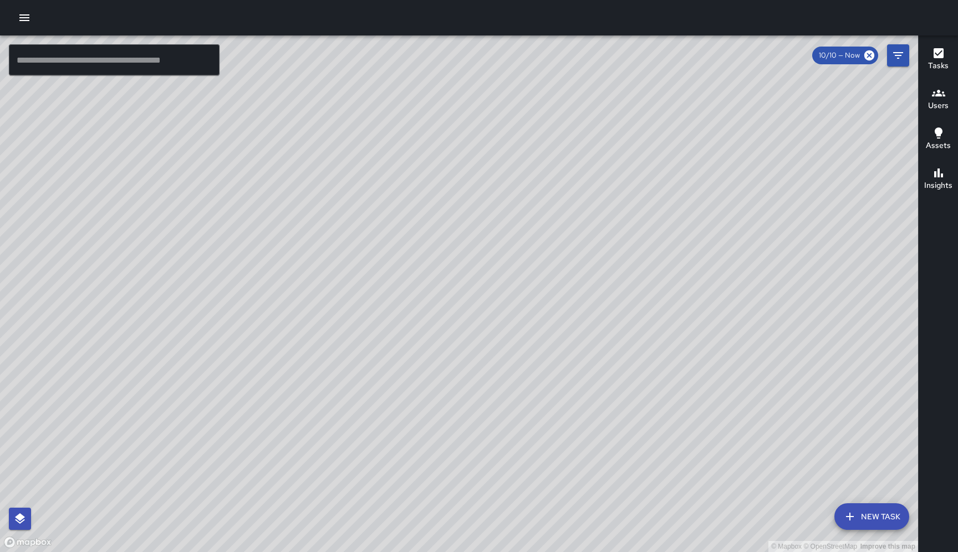
click at [542, 100] on div "© Mapbox © OpenStreetMap Improve this map MV Maclis Velasquez Completed on 10/1…" at bounding box center [459, 293] width 918 height 517
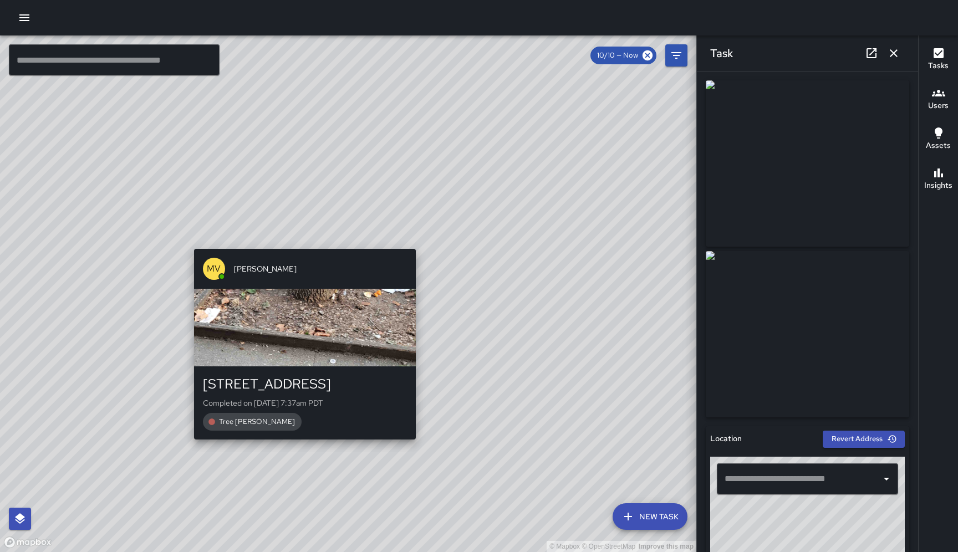
click at [298, 242] on div "© Mapbox © OpenStreetMap Improve this map MV Maclis Velasquez 428 11th Street C…" at bounding box center [348, 293] width 696 height 517
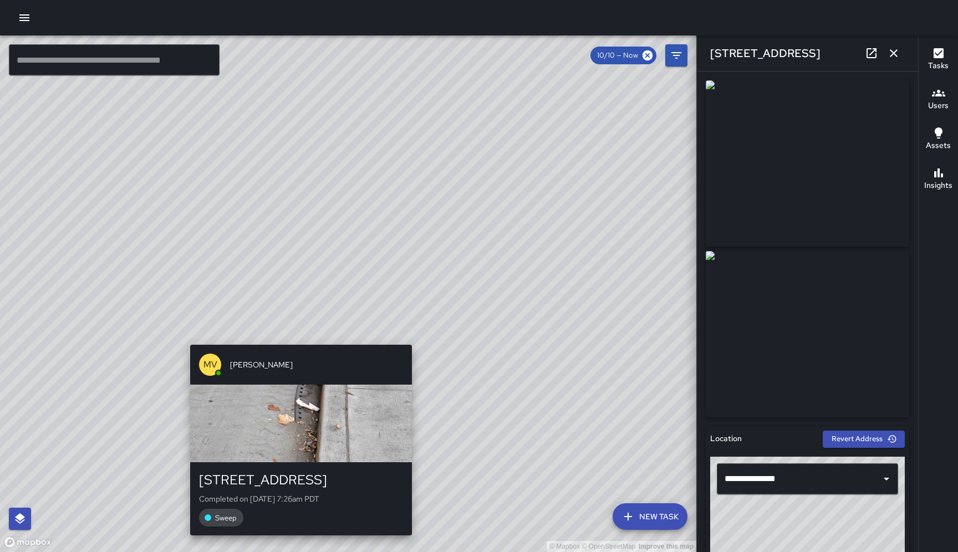
click at [298, 338] on div "© Mapbox © OpenStreetMap Improve this map MV Maclis Velasquez 2 13th Street Com…" at bounding box center [348, 293] width 696 height 517
type input "**********"
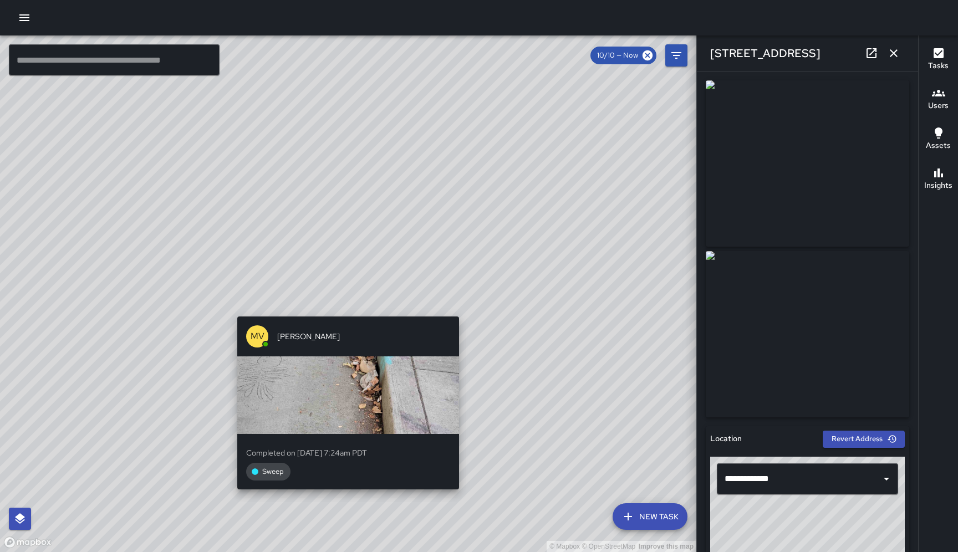
click at [344, 313] on div "MV Maclis Velasquez Completed on 10/10/2025, 7:24am PDT Sweep" at bounding box center [348, 410] width 231 height 197
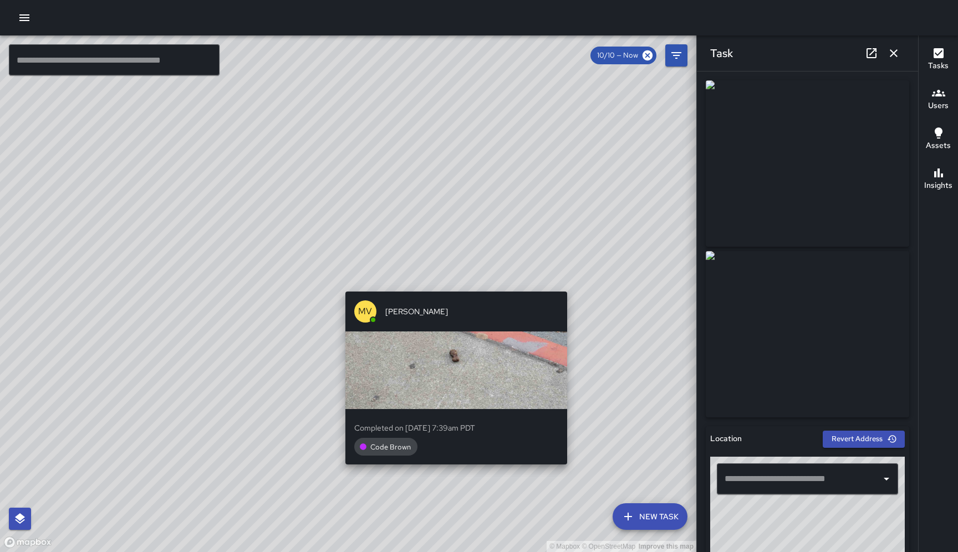
click at [454, 284] on div "© Mapbox © OpenStreetMap Improve this map MV Maclis Velasquez Completed on 10/1…" at bounding box center [348, 293] width 696 height 517
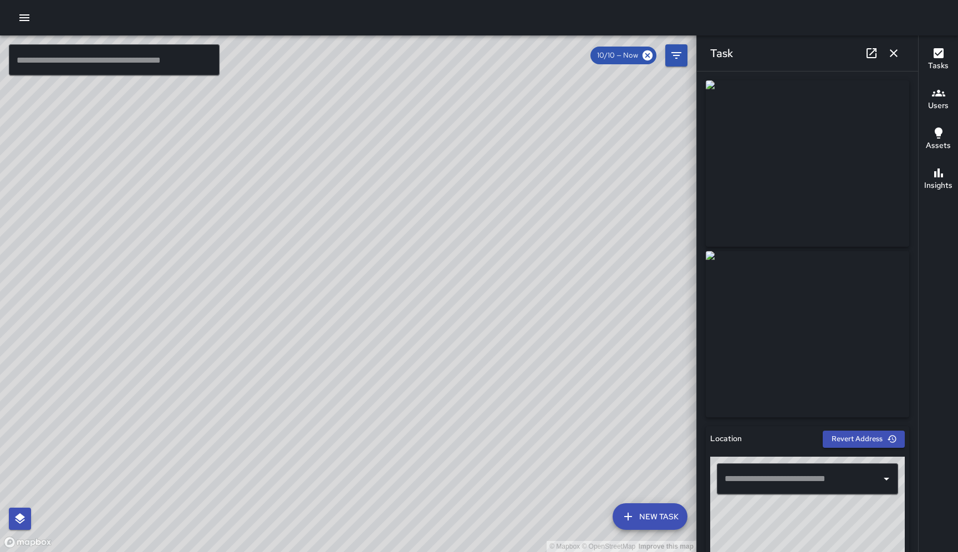
click at [501, 319] on div "© Mapbox © OpenStreetMap Improve this map MV Maclis Velasquez Completed on 10/1…" at bounding box center [348, 293] width 696 height 517
click at [242, 260] on div "© Mapbox © OpenStreetMap Improve this map MV Maclis Velasquez 428 11th Street C…" at bounding box center [348, 293] width 696 height 517
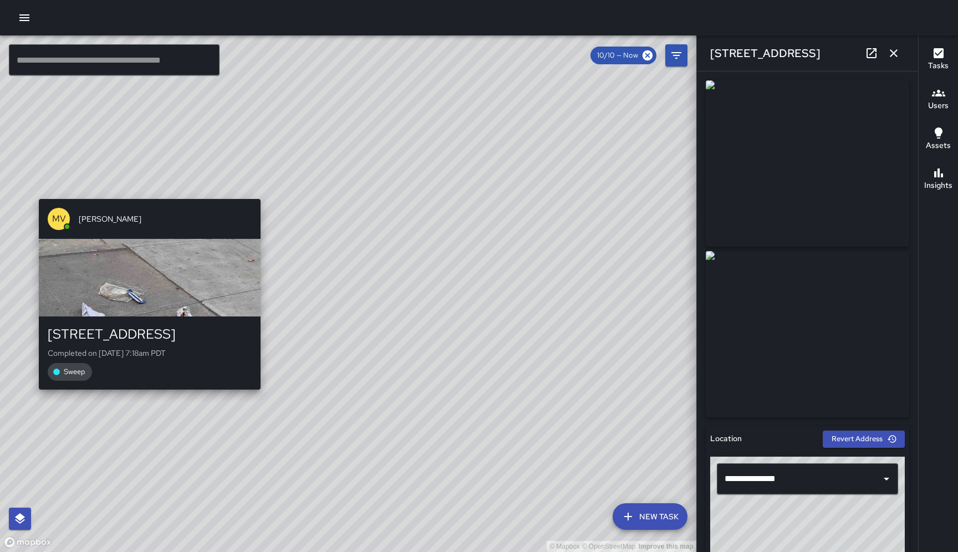
click at [145, 394] on div "MV Maclis Velasquez 400 Division Street Completed on 10/10/2025, 7:18am PDT Swe…" at bounding box center [149, 295] width 231 height 200
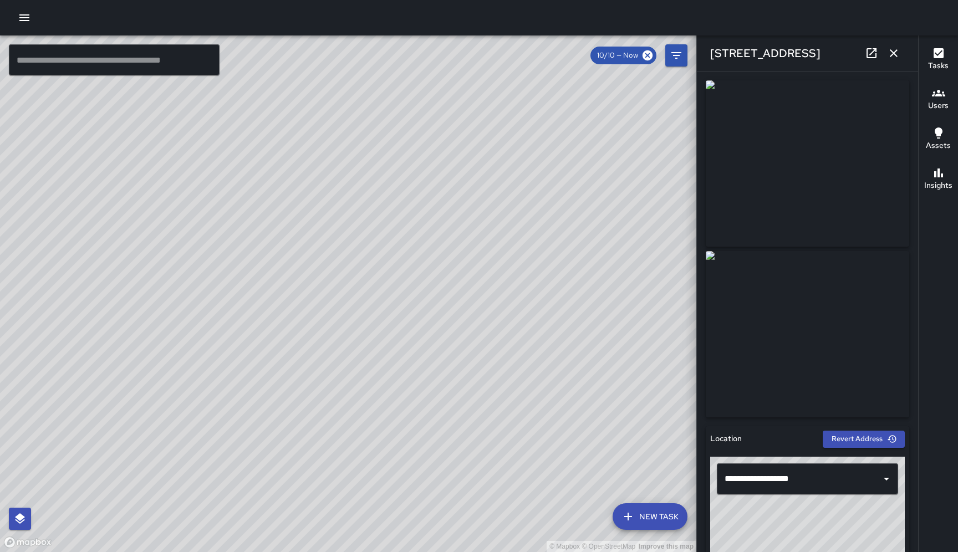
click at [823, 206] on img at bounding box center [808, 163] width 204 height 166
click at [873, 49] on icon at bounding box center [872, 53] width 10 height 10
drag, startPoint x: 227, startPoint y: 167, endPoint x: 318, endPoint y: 331, distance: 187.6
click at [318, 331] on div "© Mapbox © OpenStreetMap Improve this map" at bounding box center [348, 293] width 696 height 517
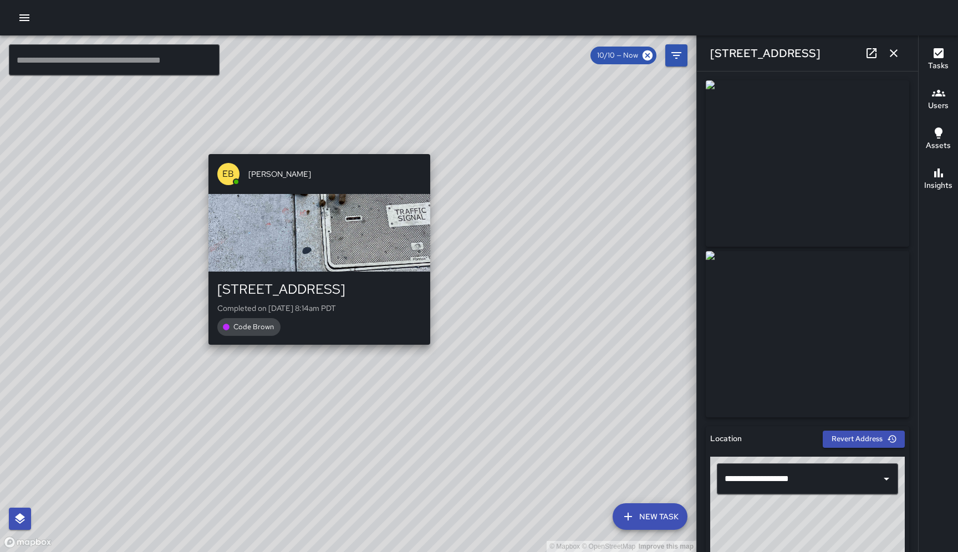
click at [316, 147] on div "© Mapbox © OpenStreetMap Improve this map EB Eddie Ballestros 1563 Mission Stre…" at bounding box center [348, 293] width 696 height 517
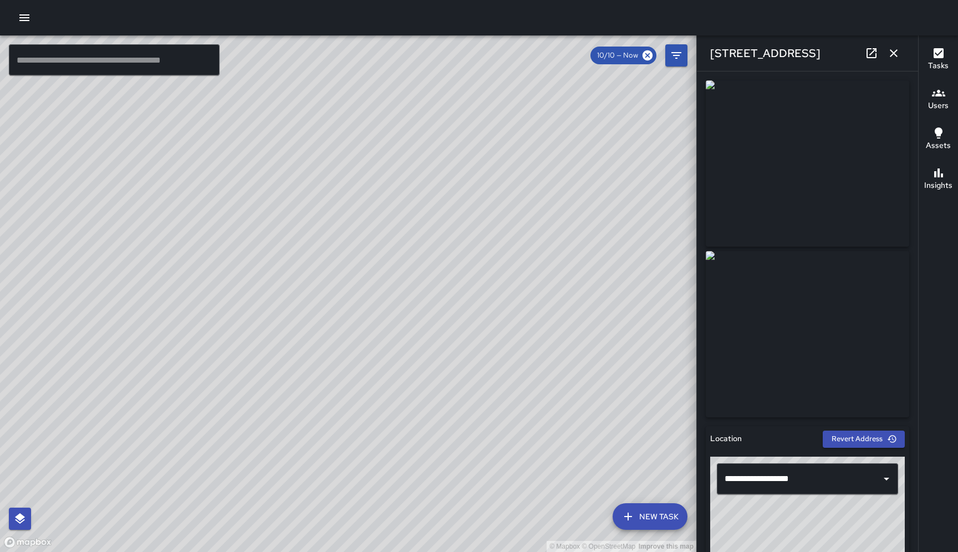
type input "**********"
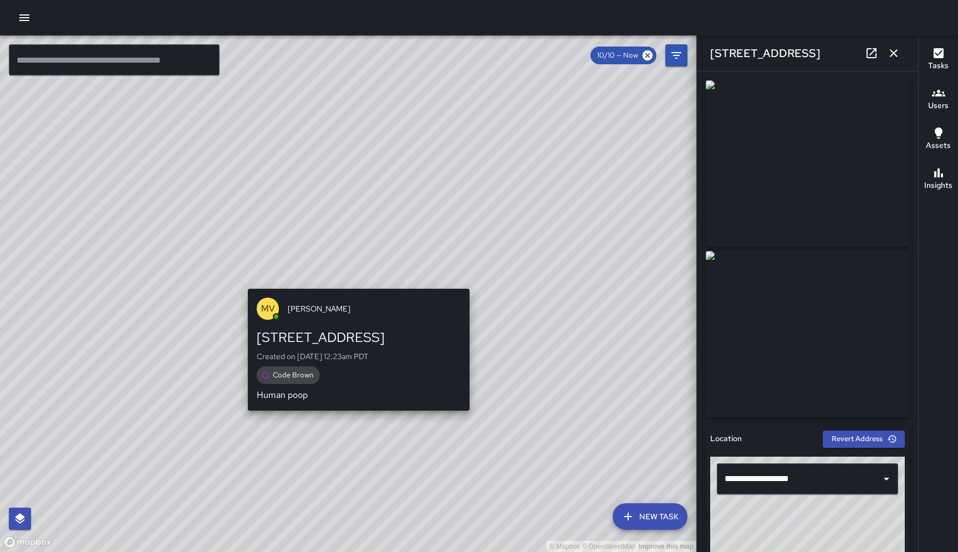
click at [356, 279] on div "© Mapbox © OpenStreetMap Improve this map MV Maclis Velasquez 1563 Mission Stre…" at bounding box center [348, 293] width 696 height 517
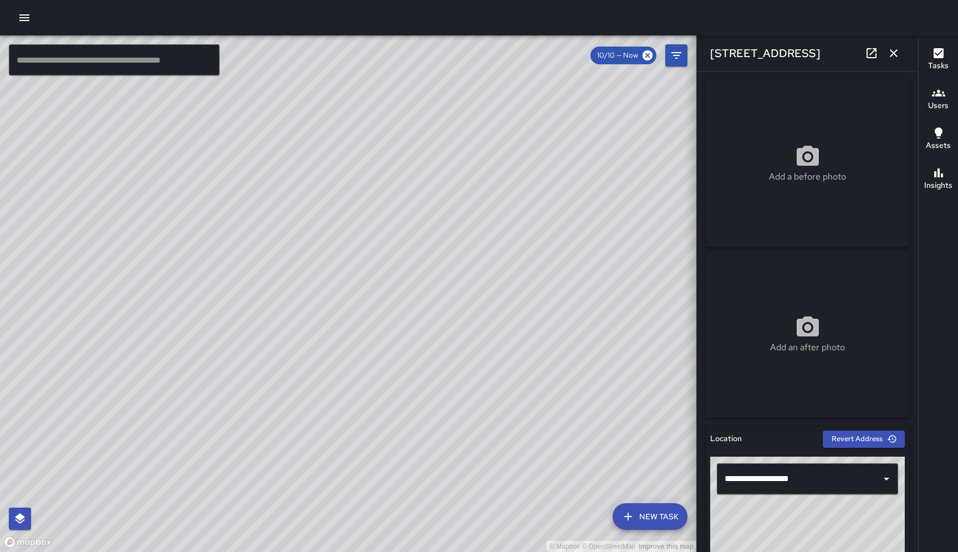
click at [345, 321] on div "© Mapbox © OpenStreetMap Improve this map EB Eddie Ballestros 1563 Mission Stre…" at bounding box center [348, 293] width 696 height 517
click at [357, 377] on div "© Mapbox © OpenStreetMap Improve this map EB Eddie Ballestros 99 South Van Ness…" at bounding box center [348, 293] width 696 height 517
click at [423, 345] on div "© Mapbox © OpenStreetMap Improve this map EB Eddie Ballestros 112 12th Street C…" at bounding box center [348, 293] width 696 height 517
click at [385, 311] on div "© Mapbox © OpenStreetMap Improve this map EB Eddie Ballestros 155 12th Street C…" at bounding box center [348, 293] width 696 height 517
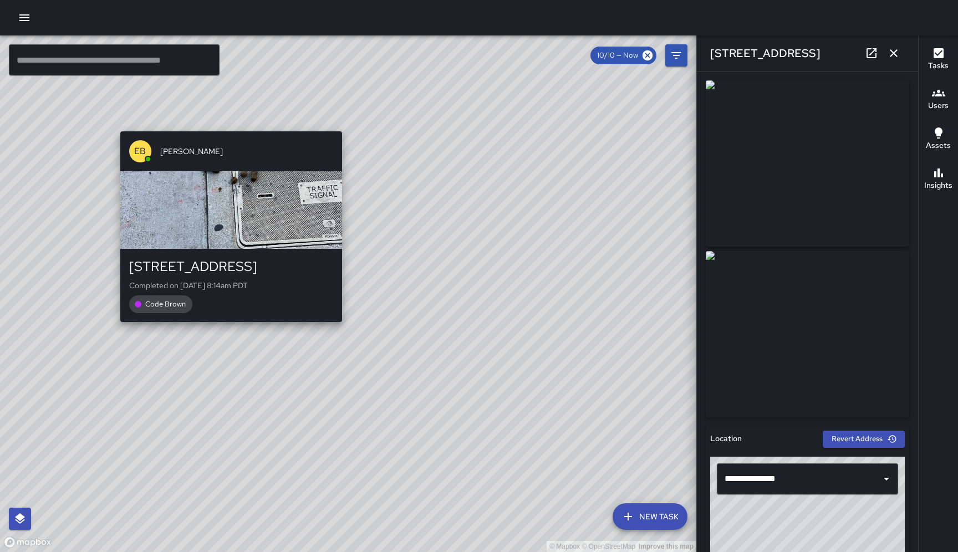
click at [227, 122] on div "© Mapbox © OpenStreetMap Improve this map EB Eddie Ballestros 1563 Mission Stre…" at bounding box center [348, 293] width 696 height 517
type input "**********"
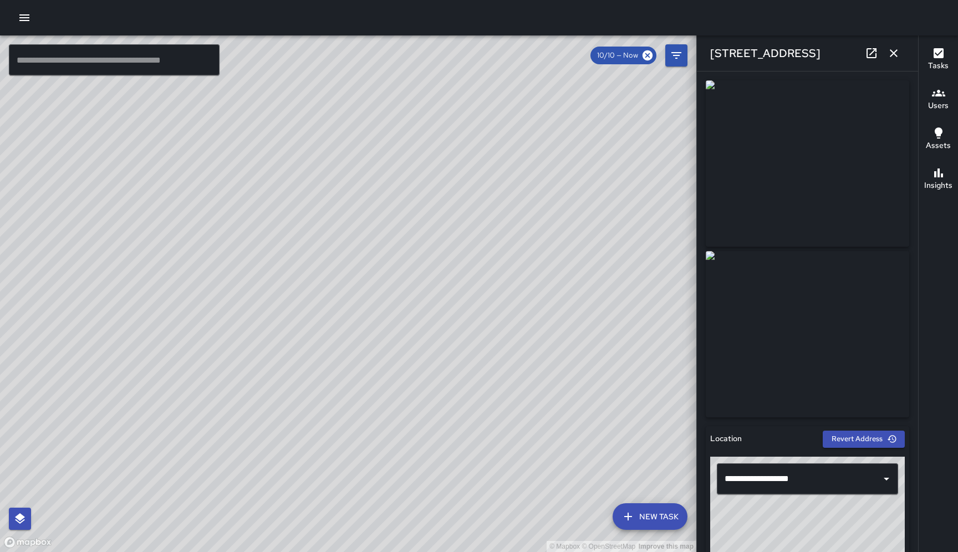
click at [355, 280] on div "© Mapbox © OpenStreetMap Improve this map MV Maclis Velasquez 1563 Mission Stre…" at bounding box center [348, 293] width 696 height 517
click at [894, 58] on icon "button" at bounding box center [893, 53] width 13 height 13
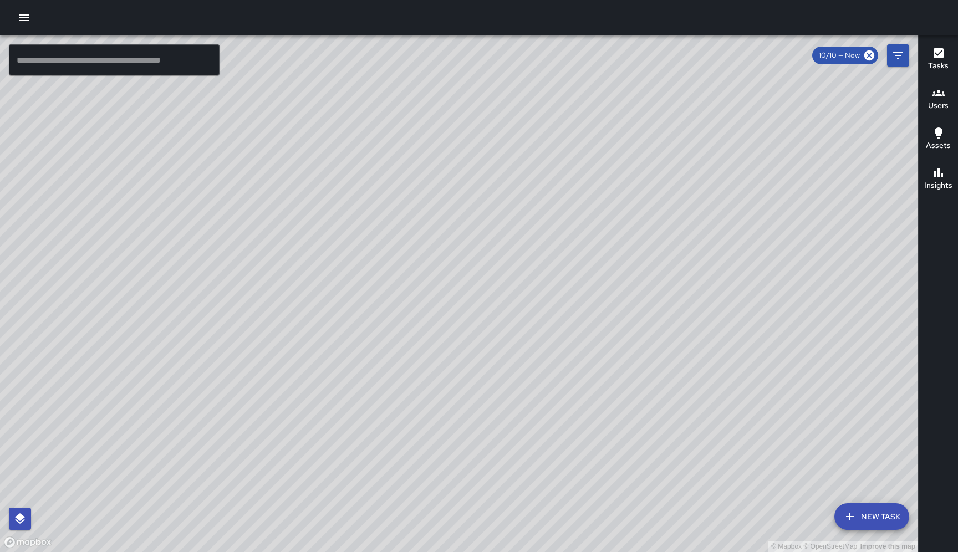
click at [536, 221] on div "© Mapbox © OpenStreetMap Improve this map EB Eddie Ballestros 1543 Mission Stre…" at bounding box center [459, 293] width 918 height 517
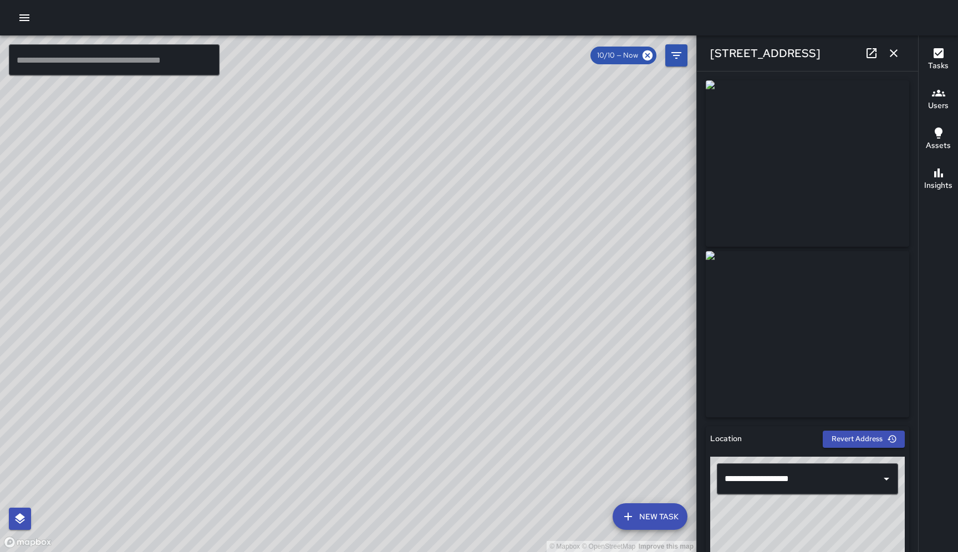
click at [487, 240] on div "© Mapbox © OpenStreetMap Improve this map SK SEAN KELLEY 1020a Minna Street Com…" at bounding box center [348, 293] width 696 height 517
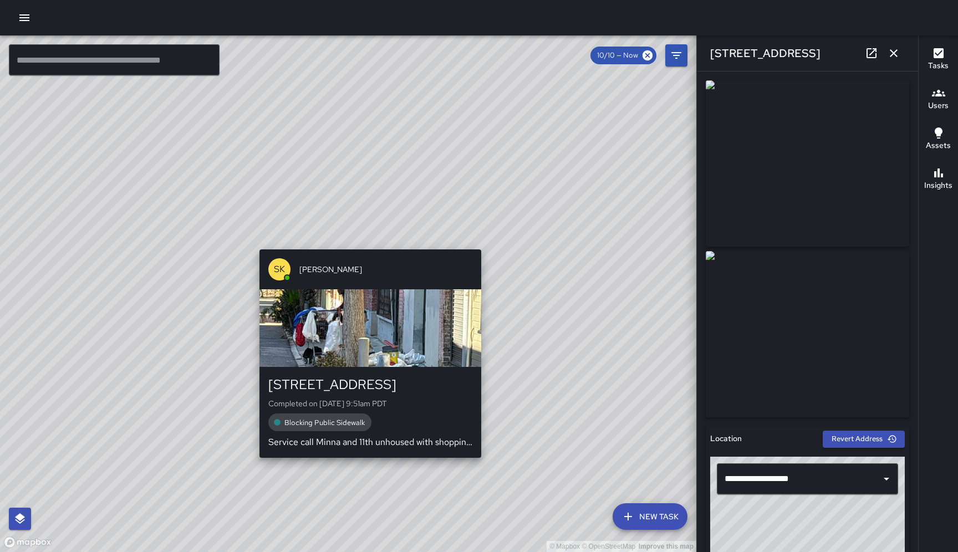
type input "**********"
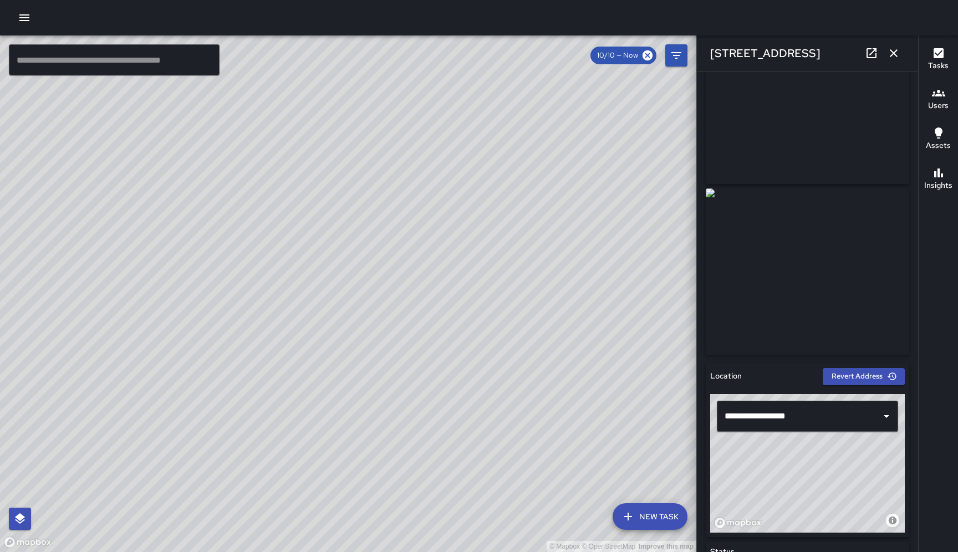
scroll to position [29, 0]
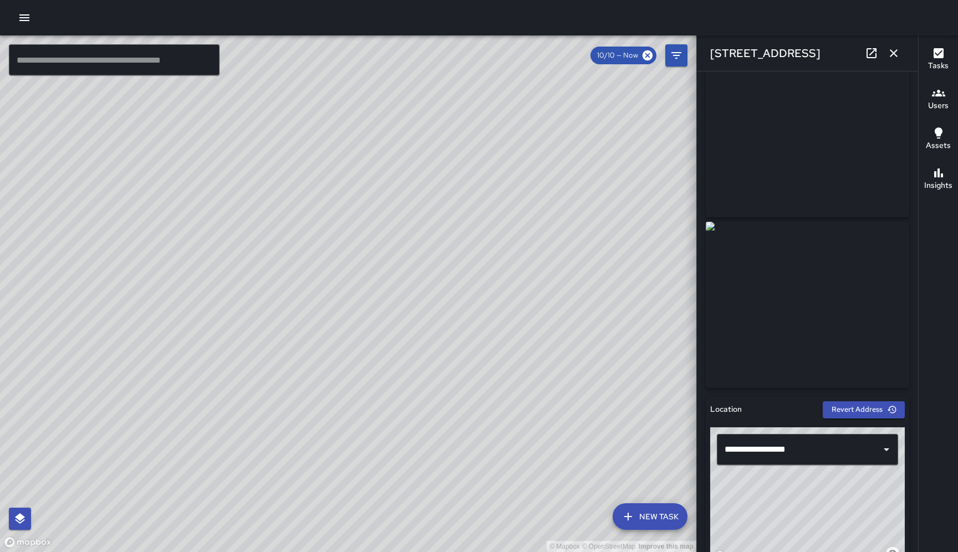
click at [892, 50] on icon "button" at bounding box center [893, 53] width 13 height 13
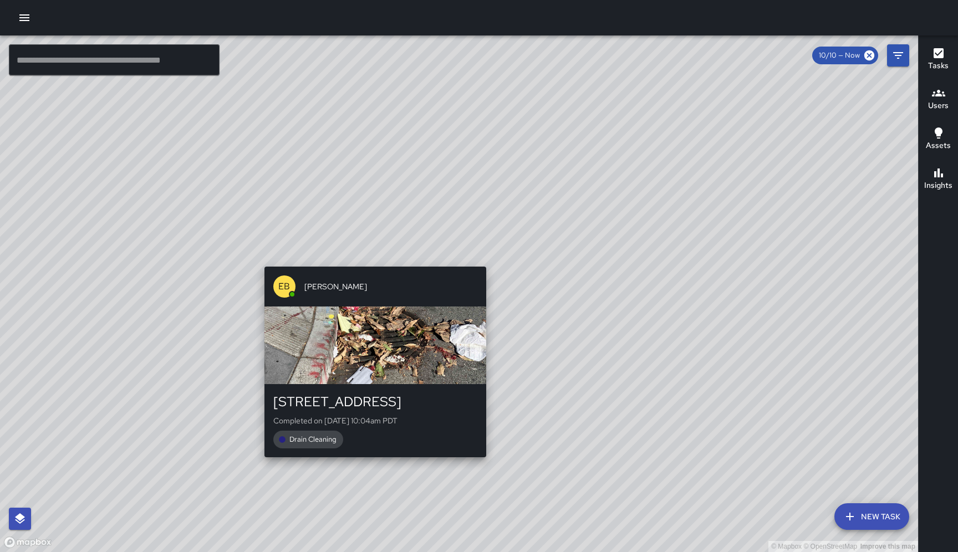
click at [484, 261] on div "© Mapbox © OpenStreetMap Improve this map EB Eddie Ballestros 120 11th Street C…" at bounding box center [459, 293] width 918 height 517
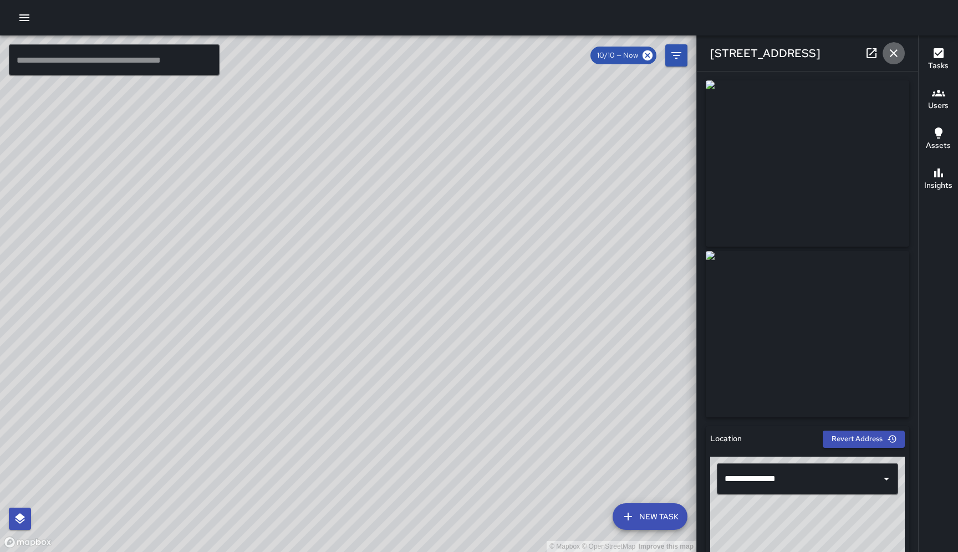
click at [892, 52] on icon "button" at bounding box center [893, 53] width 13 height 13
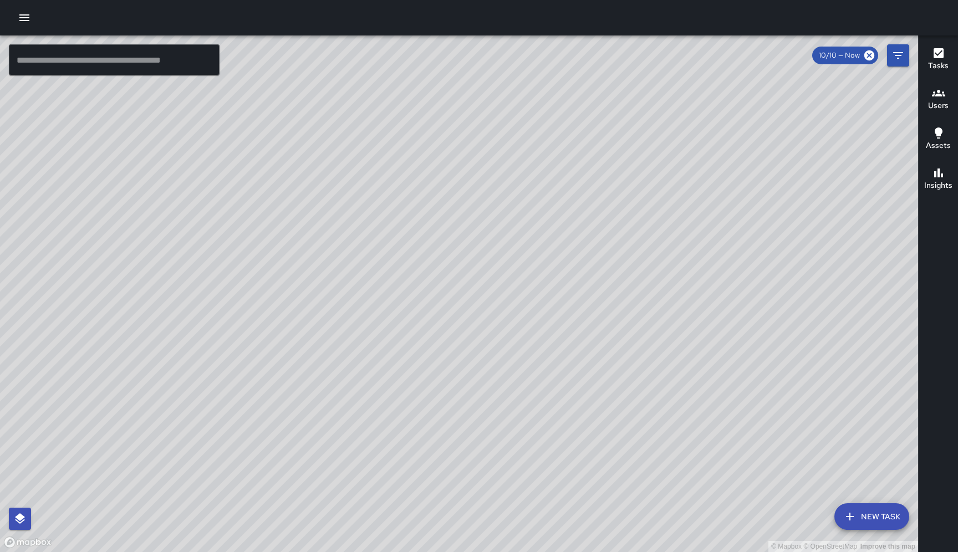
drag, startPoint x: 699, startPoint y: 203, endPoint x: 469, endPoint y: 377, distance: 288.6
click at [470, 379] on div "© Mapbox © OpenStreetMap Improve this map" at bounding box center [459, 293] width 918 height 517
click at [633, 83] on div "© Mapbox © OpenStreetMap Improve this map EK Erin Kametani 788 Minna Street Com…" at bounding box center [459, 293] width 918 height 517
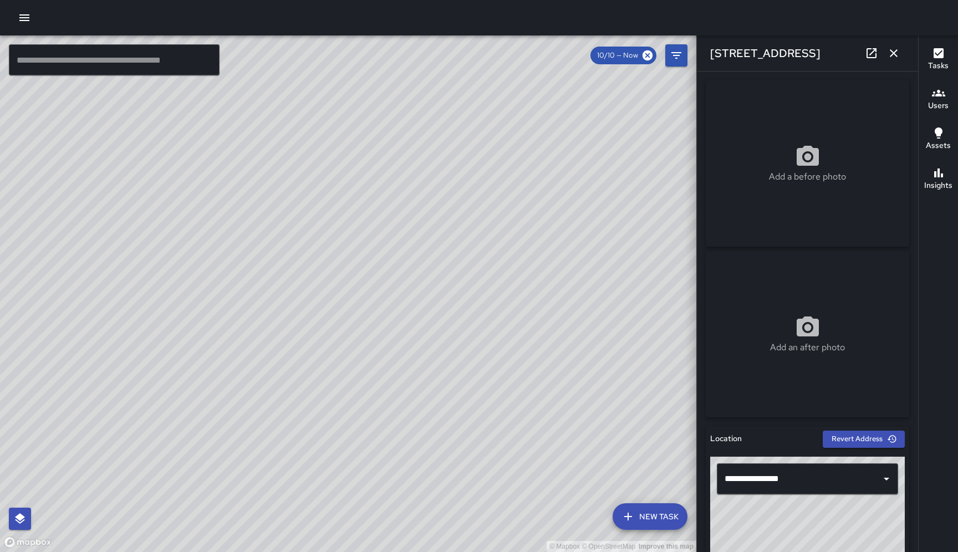
click at [622, 134] on div "© Mapbox © OpenStreetMap Improve this map SK SEAN KELLEY 165 8th Street Complet…" at bounding box center [348, 293] width 696 height 517
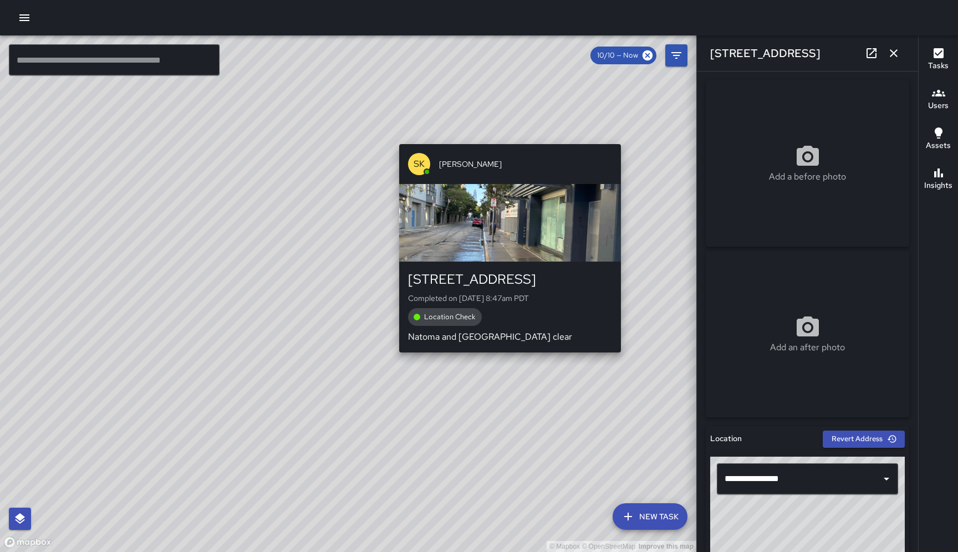
type input "**********"
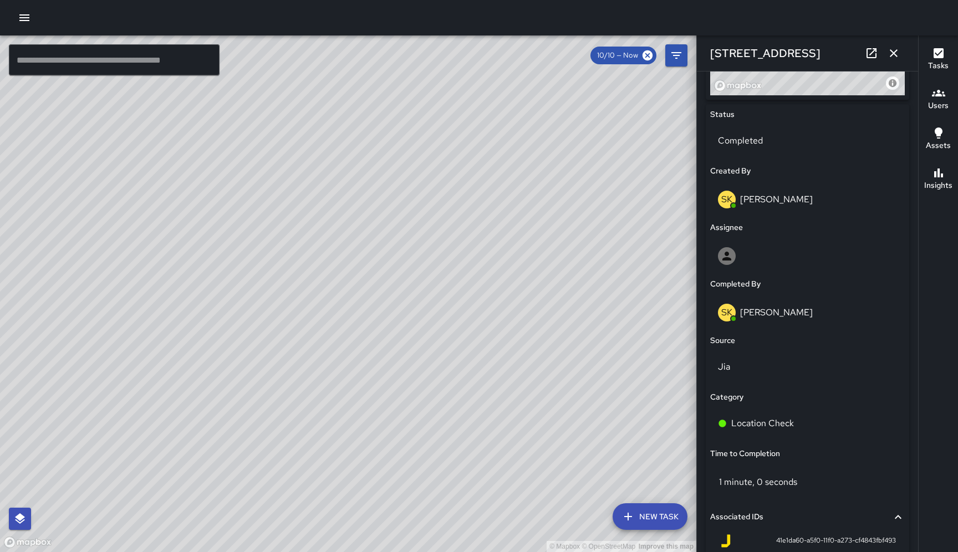
scroll to position [0, 0]
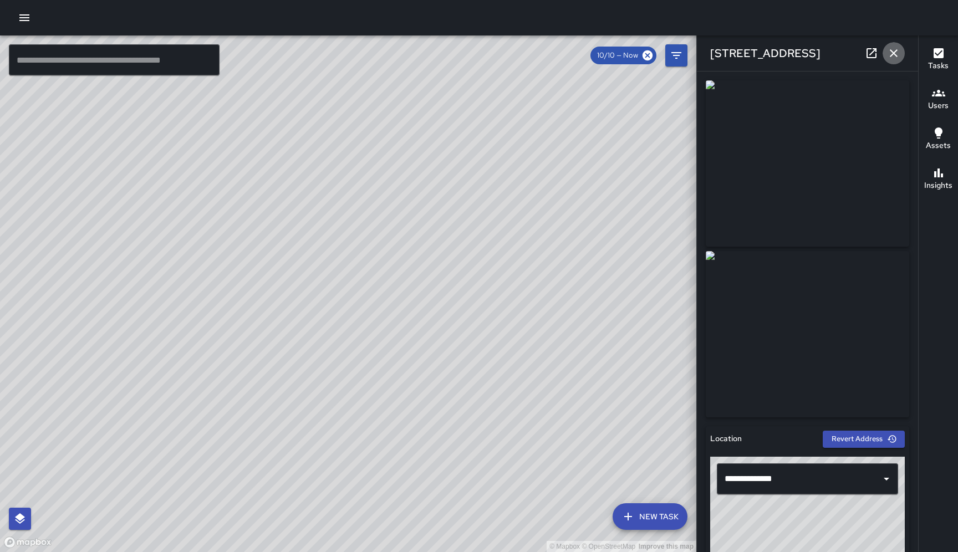
click at [891, 53] on icon "button" at bounding box center [893, 53] width 13 height 13
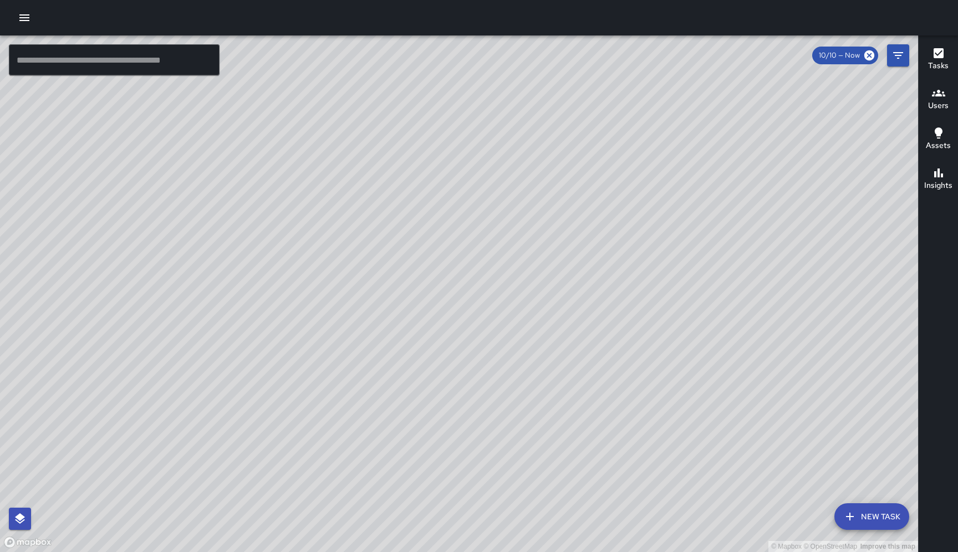
click at [786, 147] on div "© Mapbox © OpenStreetMap Improve this map DD Diego De La Oliva 1121 Howard Stre…" at bounding box center [459, 293] width 918 height 517
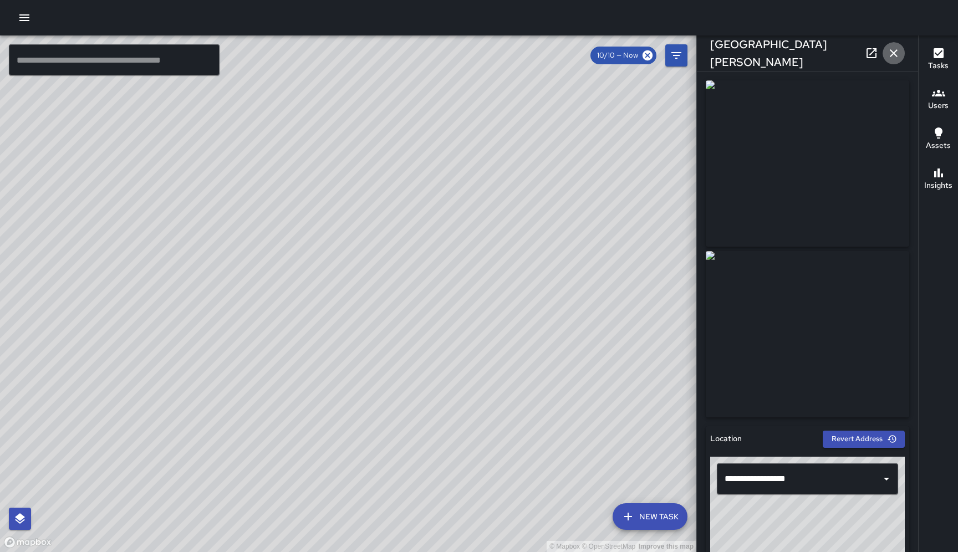
click at [897, 54] on icon "button" at bounding box center [893, 53] width 13 height 13
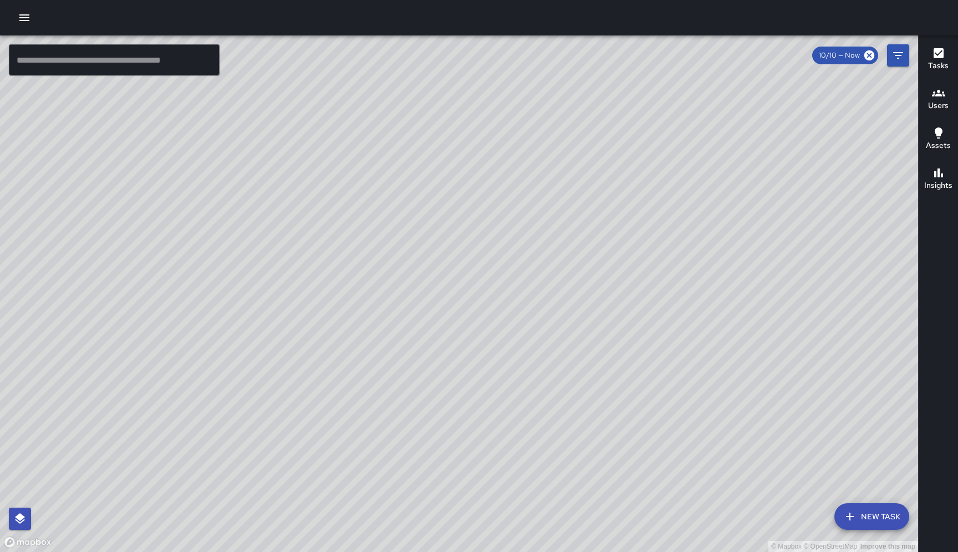
click at [20, 14] on icon "button" at bounding box center [24, 17] width 10 height 7
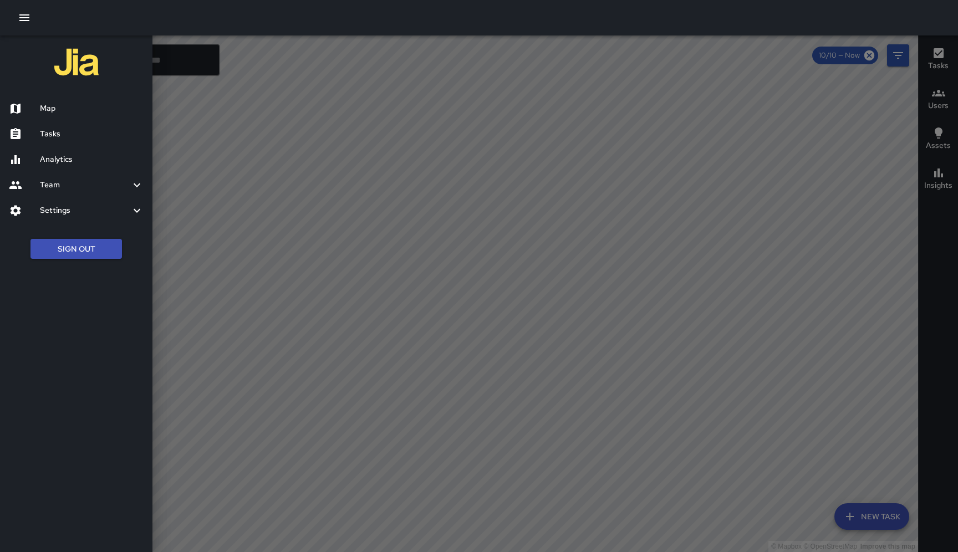
click at [453, 264] on div at bounding box center [479, 276] width 958 height 552
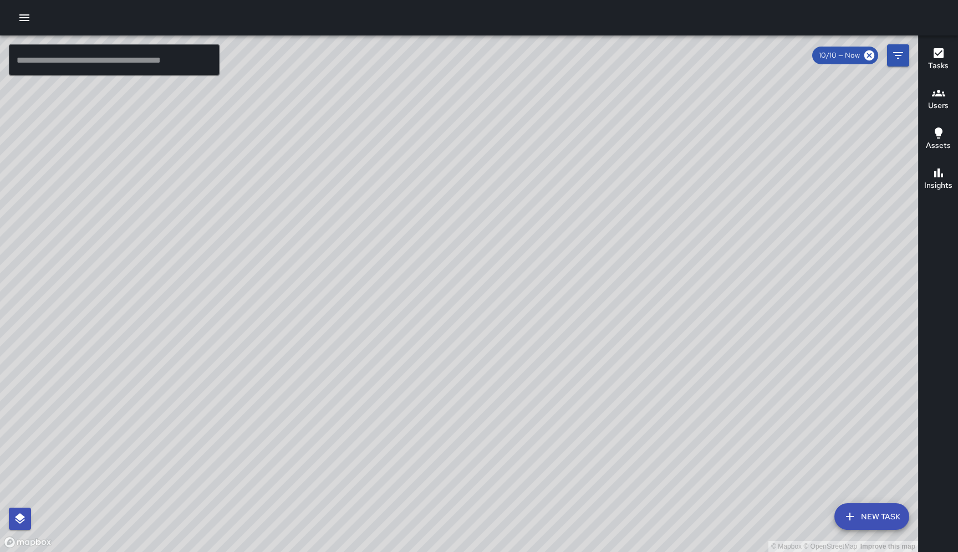
click at [806, 338] on div "© Mapbox © OpenStreetMap Improve this map CM Christian Martin Supervisor Tasks …" at bounding box center [459, 293] width 918 height 517
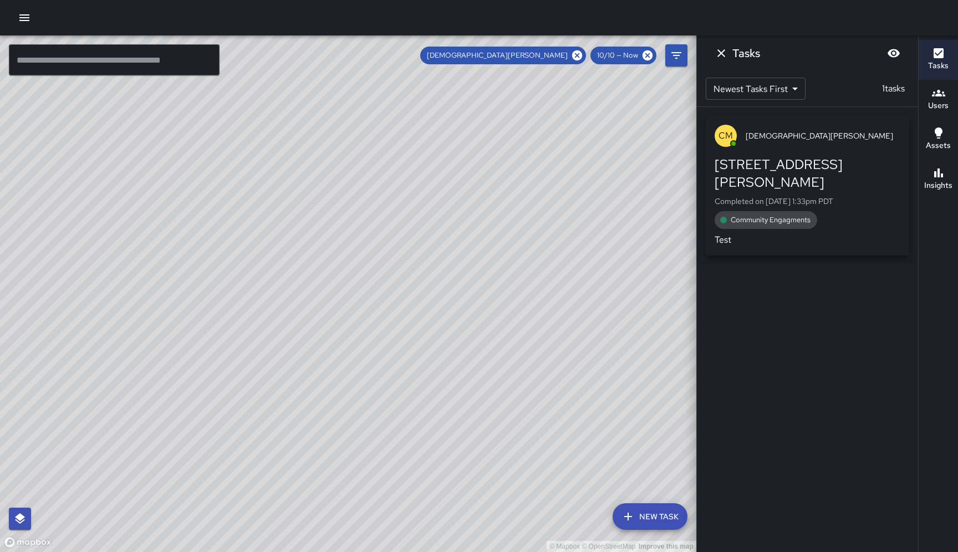
drag, startPoint x: 637, startPoint y: 352, endPoint x: 452, endPoint y: 338, distance: 185.1
click at [452, 338] on div "© Mapbox © OpenStreetMap Improve this map" at bounding box center [348, 293] width 696 height 517
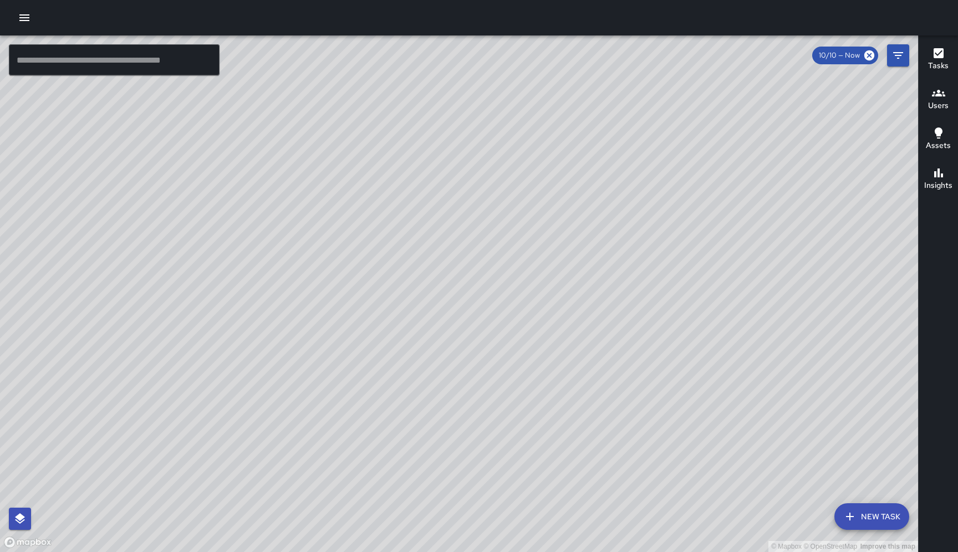
click at [766, 265] on div "© Mapbox © OpenStreetMap Improve this map CM [PERSON_NAME] Supervisor Tasks 1 /…" at bounding box center [459, 293] width 918 height 517
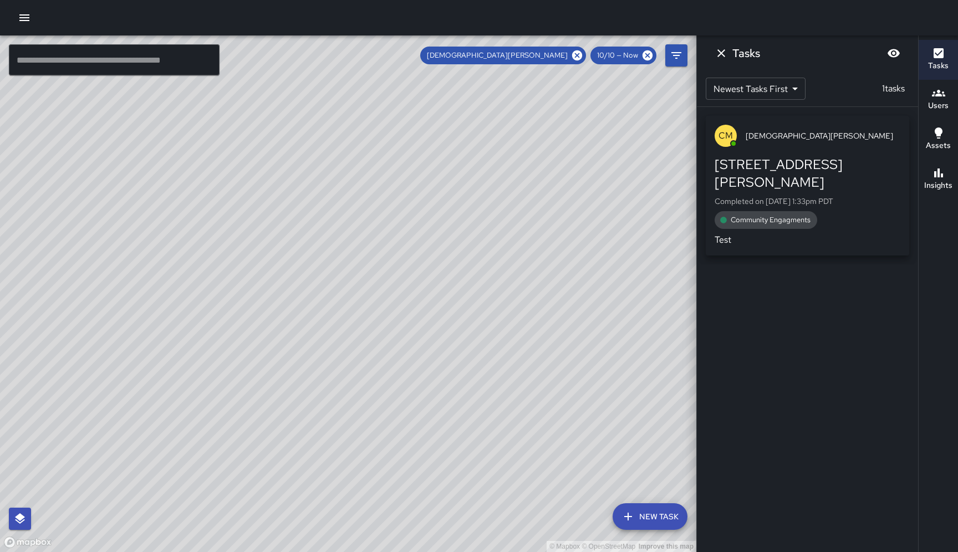
click at [645, 247] on div "© Mapbox © OpenStreetMap Improve this map" at bounding box center [348, 293] width 696 height 517
click at [719, 56] on icon "Dismiss" at bounding box center [722, 53] width 8 height 8
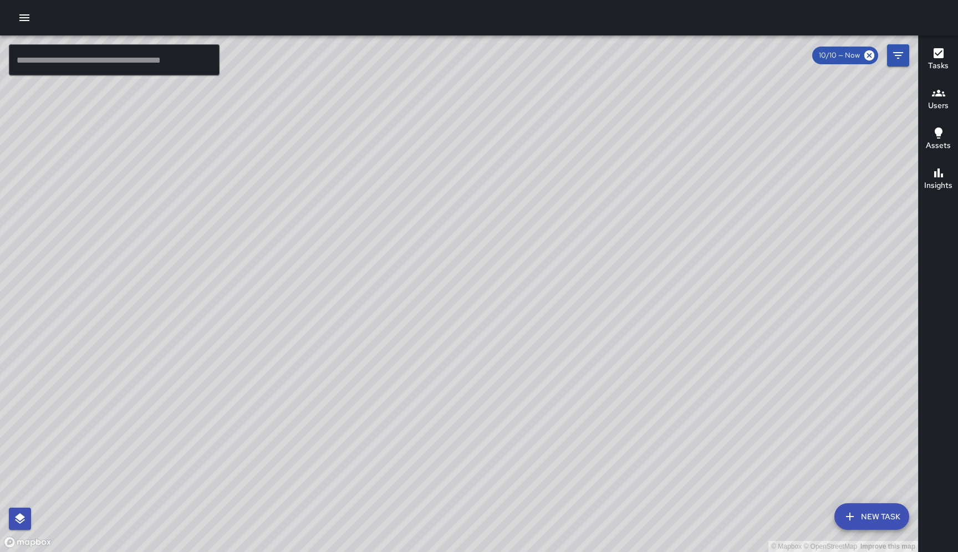
drag, startPoint x: 658, startPoint y: 90, endPoint x: 606, endPoint y: 314, distance: 230.4
click at [606, 314] on div "© Mapbox © OpenStreetMap Improve this map" at bounding box center [459, 293] width 918 height 517
click at [497, 220] on div "© Mapbox © OpenStreetMap Improve this map Unassigned [STREET_ADDRESS] Created o…" at bounding box center [459, 293] width 918 height 517
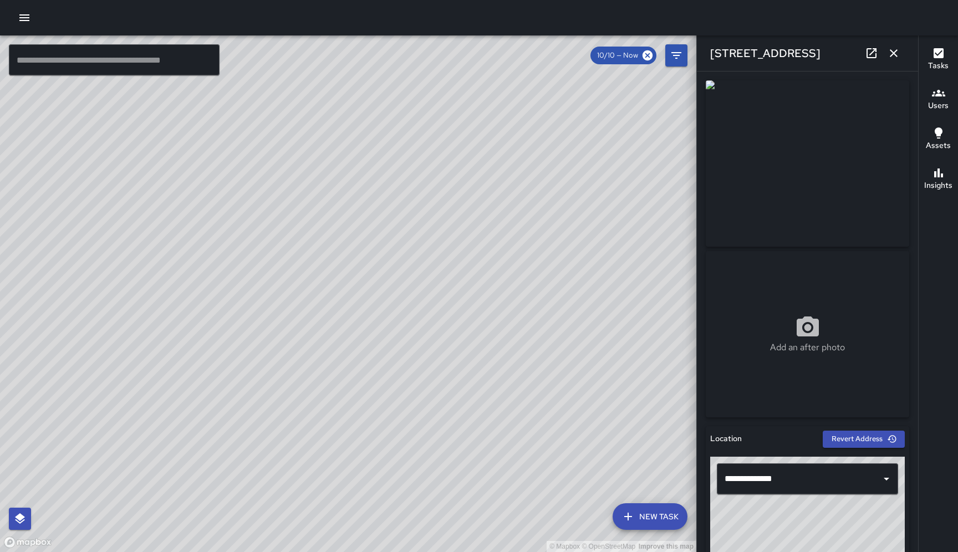
click at [487, 283] on div "© Mapbox © OpenStreetMap Improve this map BF [PERSON_NAME] [STREET_ADDRESS][PER…" at bounding box center [348, 293] width 696 height 517
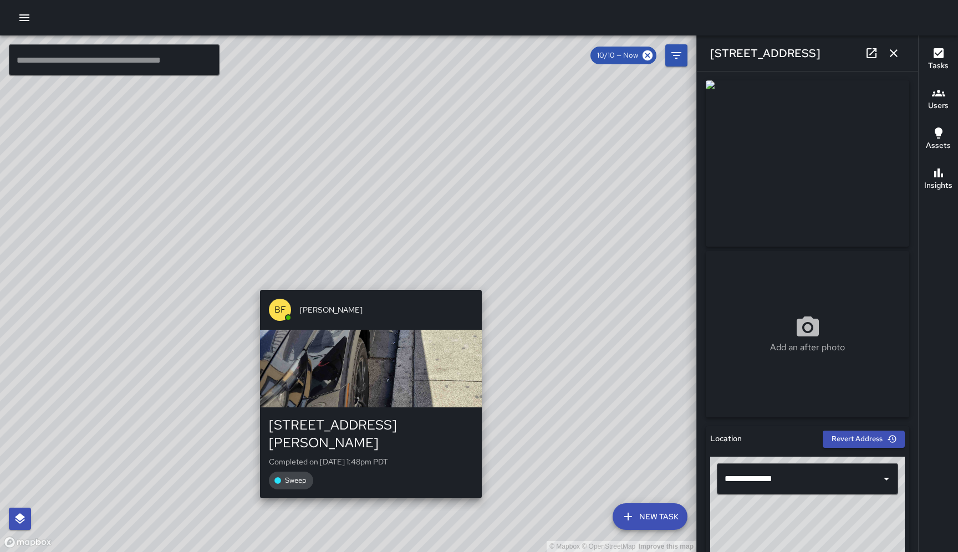
type input "**********"
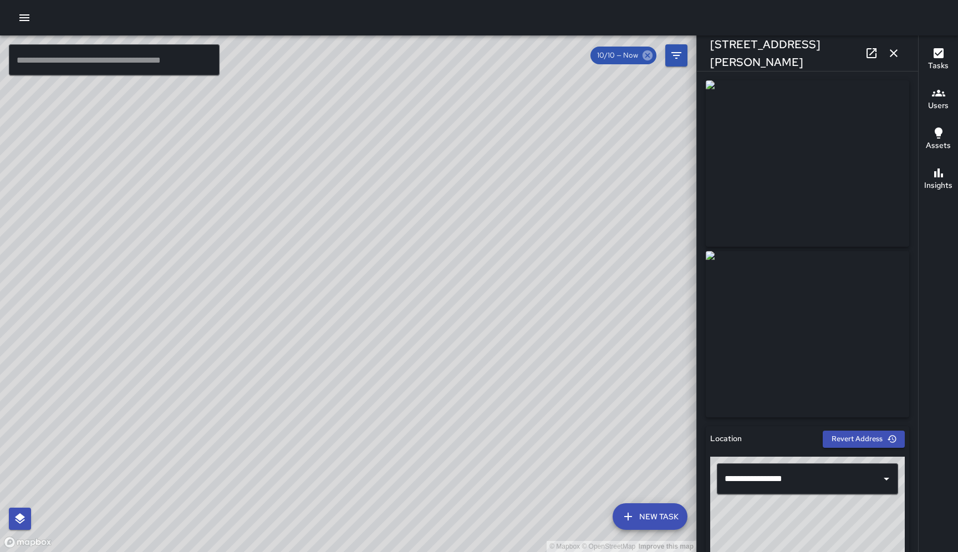
click at [646, 55] on icon at bounding box center [648, 55] width 10 height 10
click at [899, 53] on icon "button" at bounding box center [893, 53] width 13 height 13
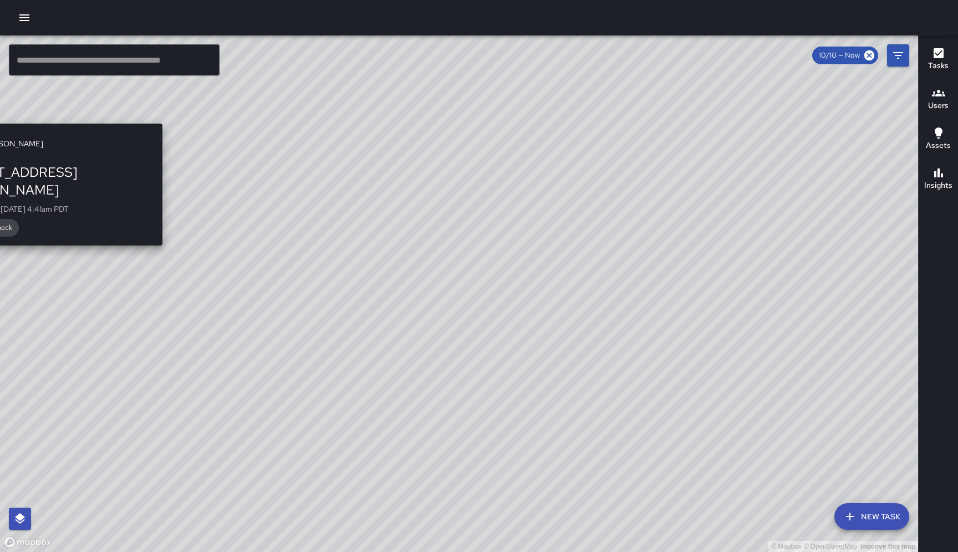
click at [47, 117] on div "© Mapbox © OpenStreetMap Improve this map DD [PERSON_NAME][GEOGRAPHIC_DATA] [ST…" at bounding box center [459, 293] width 918 height 517
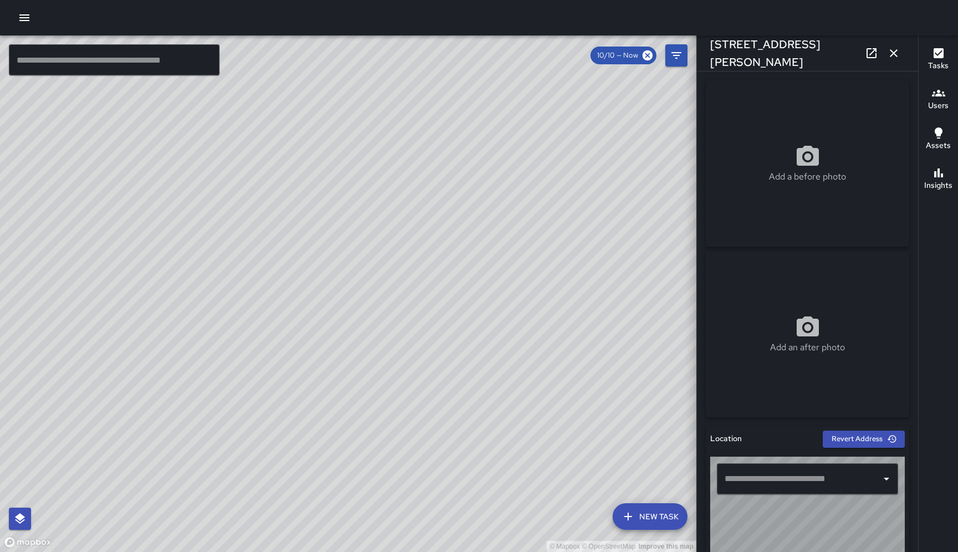
type input "**********"
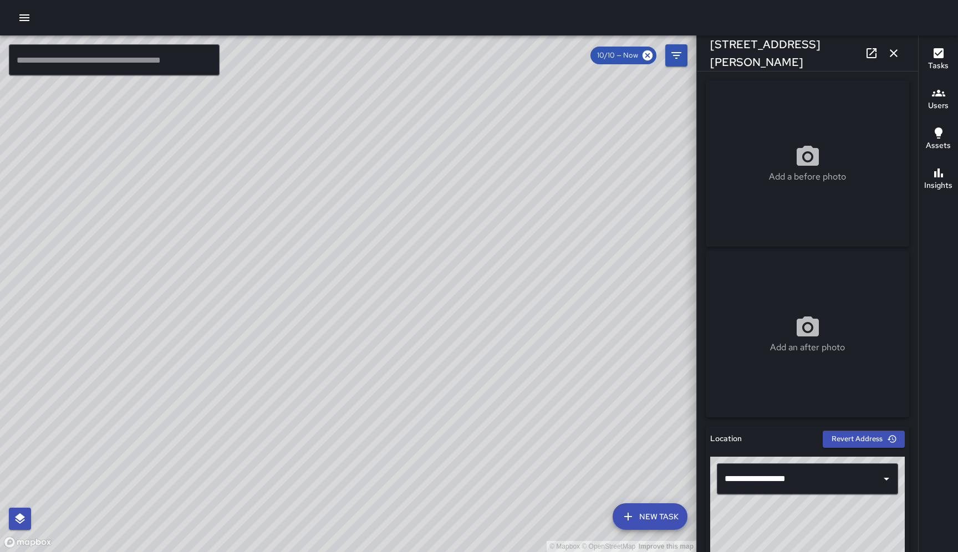
click at [891, 53] on icon "button" at bounding box center [893, 53] width 13 height 13
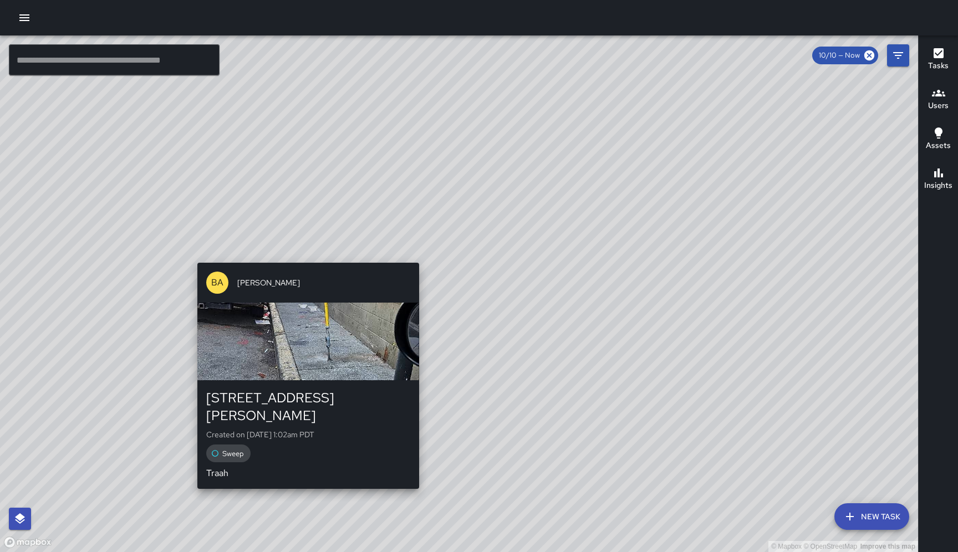
click at [413, 256] on div "© Mapbox © OpenStreetMap Improve this map BA [PERSON_NAME] [GEOGRAPHIC_DATA][PE…" at bounding box center [459, 293] width 918 height 517
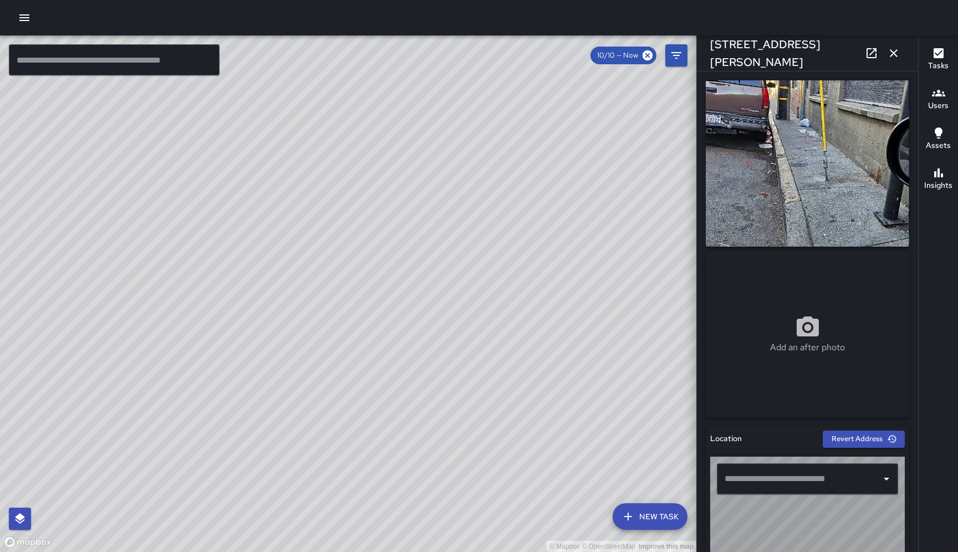
type input "**********"
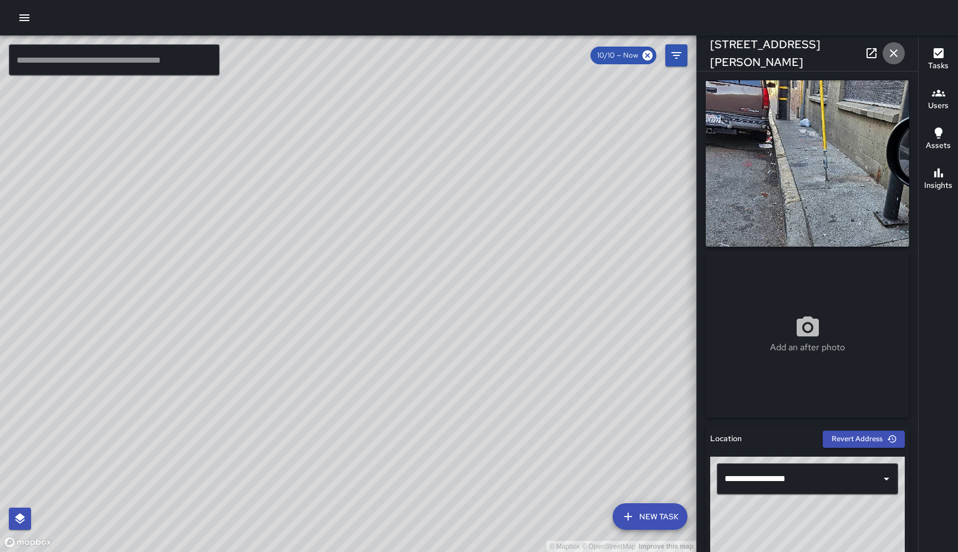
click at [895, 50] on icon "button" at bounding box center [893, 53] width 13 height 13
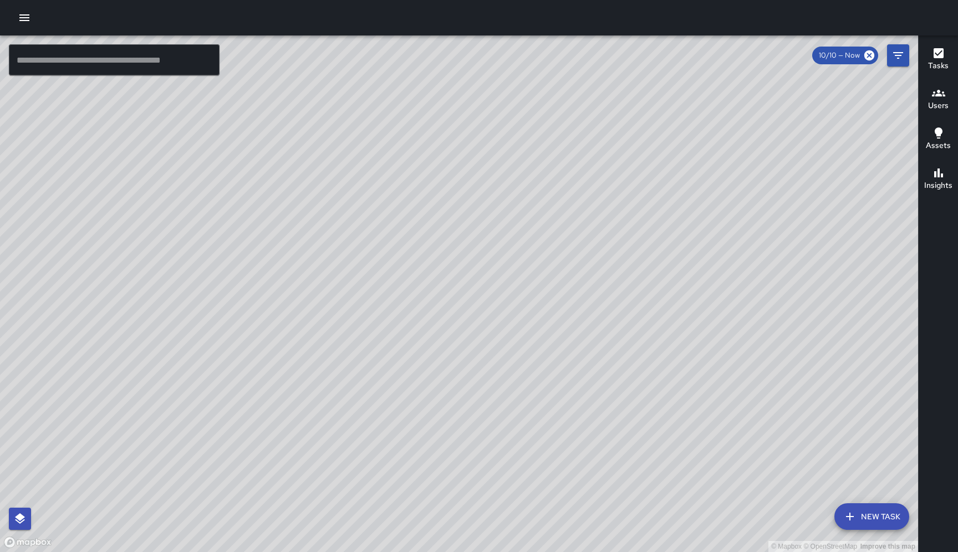
click at [338, 214] on div "© Mapbox © OpenStreetMap Improve this map DD Diego [GEOGRAPHIC_DATA][PERSON_NAM…" at bounding box center [459, 293] width 918 height 517
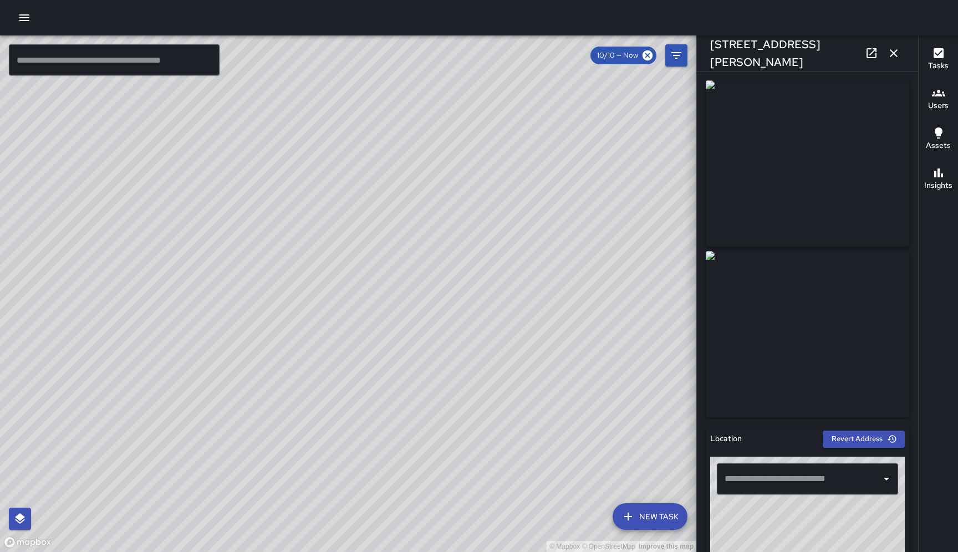
type input "**********"
click at [896, 55] on icon "button" at bounding box center [894, 53] width 8 height 8
